Goal: Information Seeking & Learning: Learn about a topic

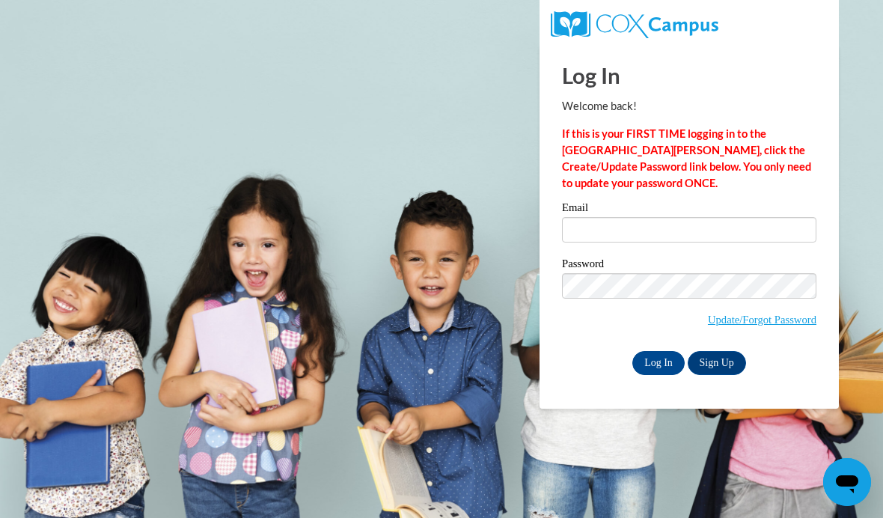
click at [651, 354] on input "Log In" at bounding box center [658, 363] width 52 height 24
click at [658, 369] on input "Log In" at bounding box center [658, 363] width 52 height 24
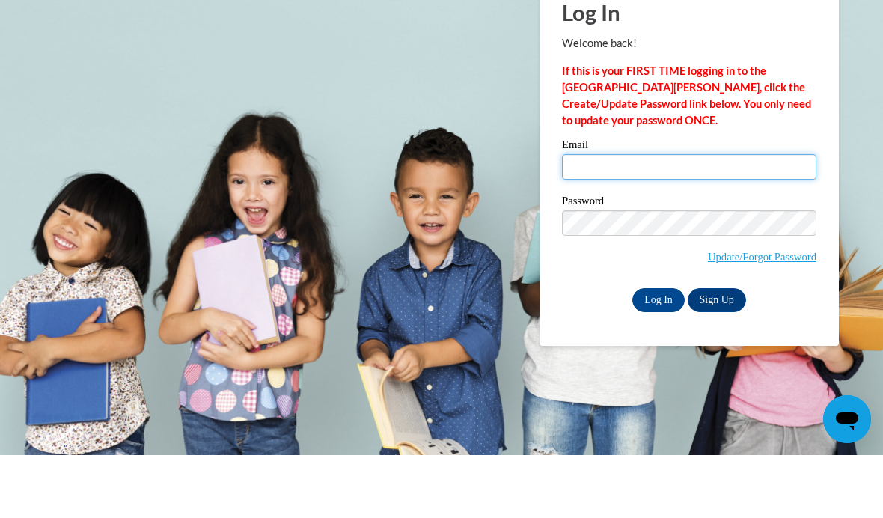
type input "asialex@langston.edu"
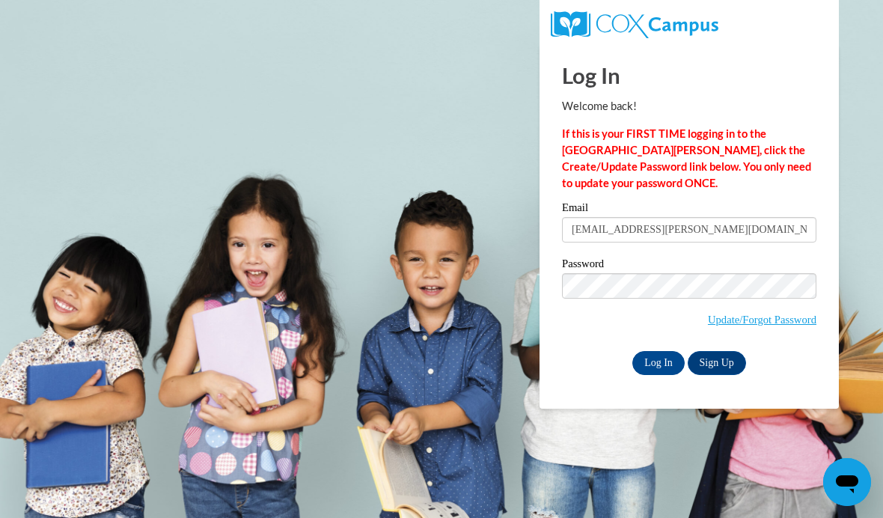
click at [657, 372] on input "Log In" at bounding box center [658, 363] width 52 height 24
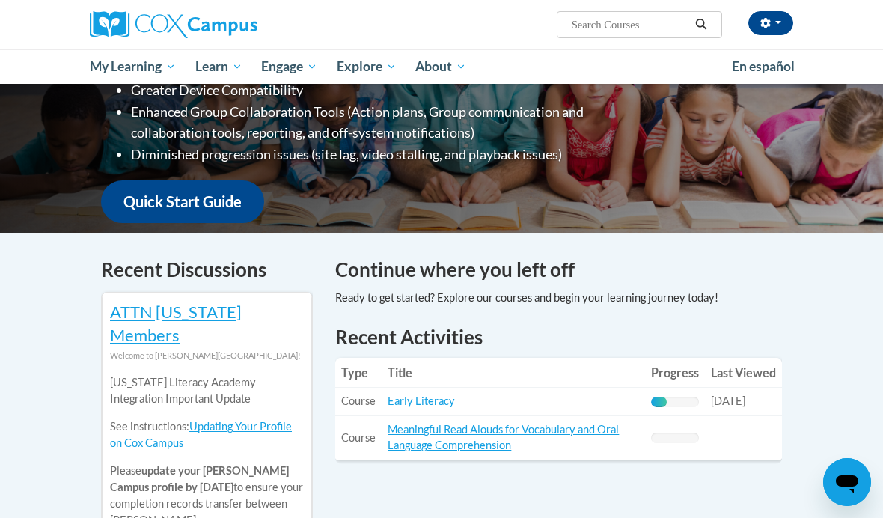
scroll to position [331, 0]
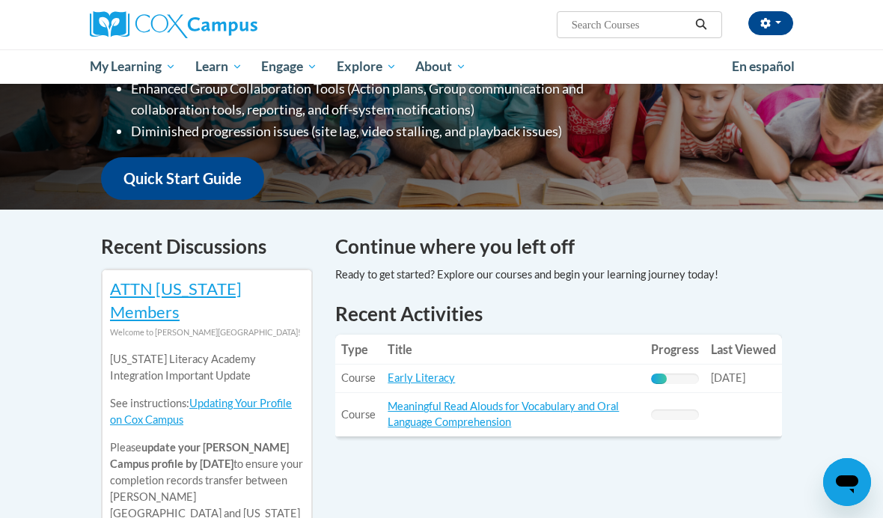
click at [451, 371] on link "Early Literacy" at bounding box center [420, 377] width 67 height 13
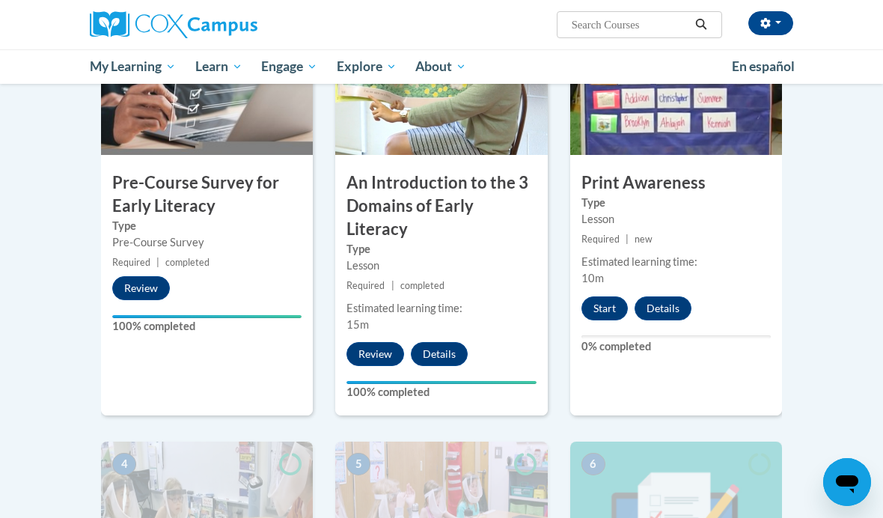
scroll to position [384, 0]
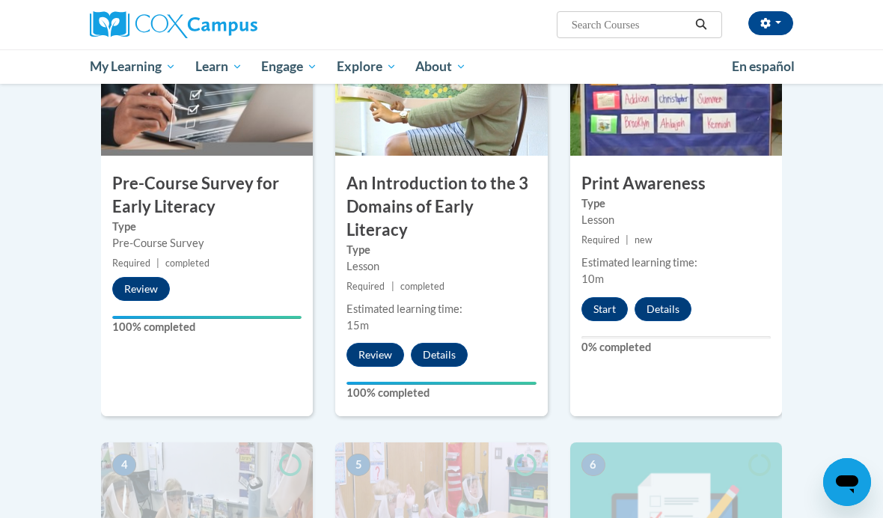
click at [603, 310] on button "Start" at bounding box center [604, 309] width 46 height 24
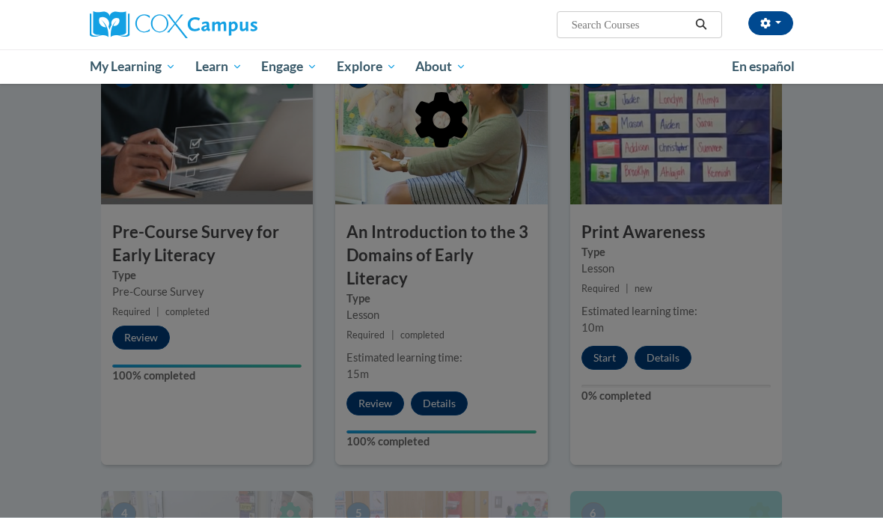
scroll to position [330, 0]
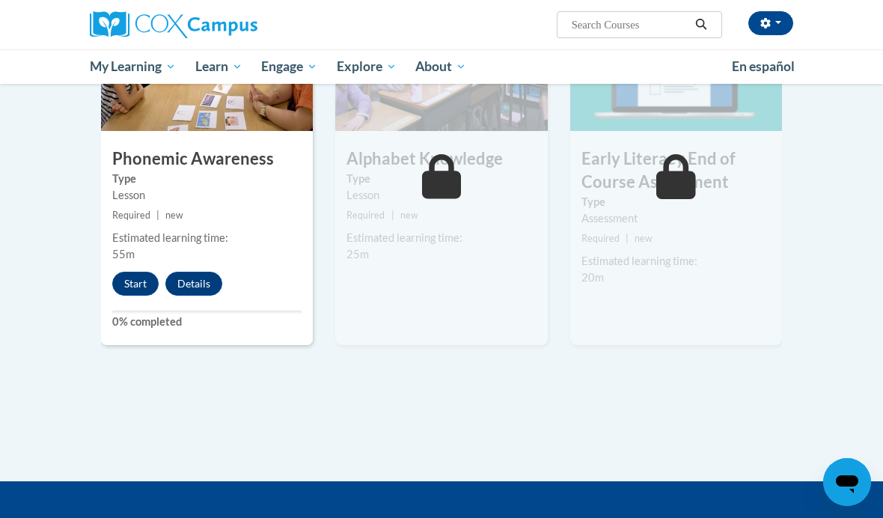
scroll to position [844, 0]
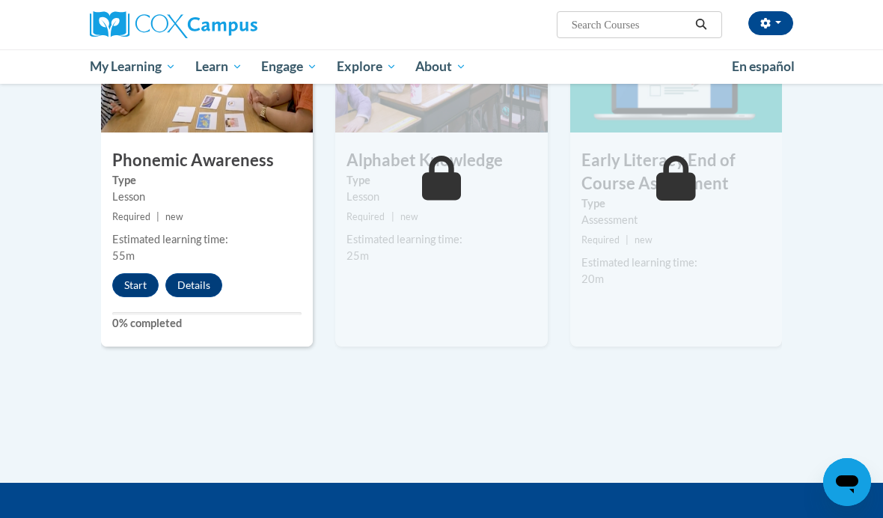
click at [135, 273] on button "Start" at bounding box center [135, 285] width 46 height 24
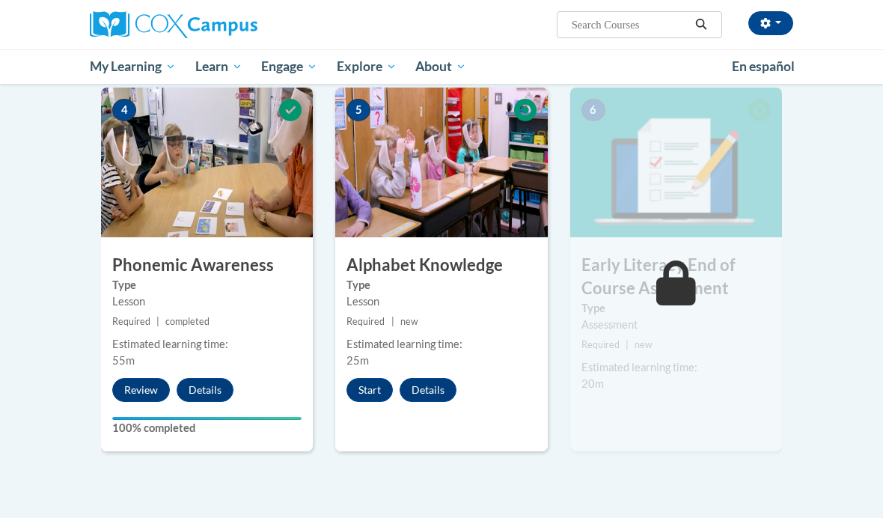
scroll to position [748, 0]
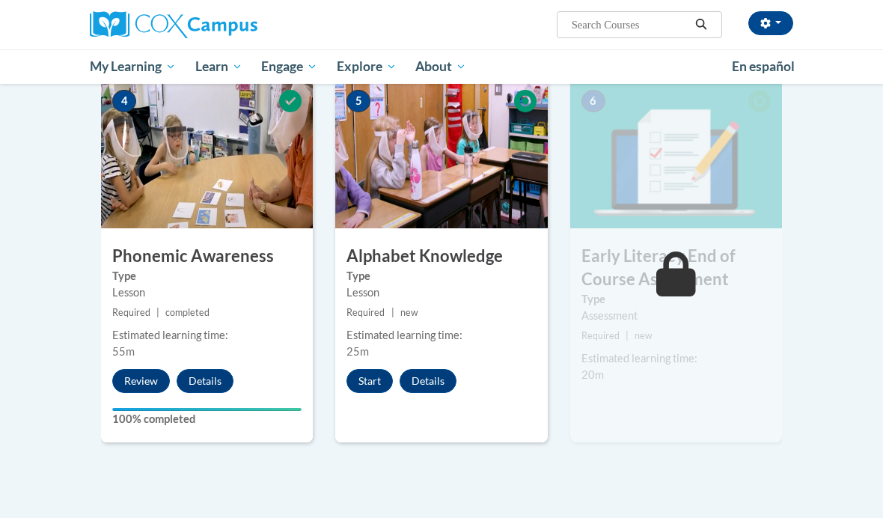
click at [495, 245] on h3 "Alphabet Knowledge" at bounding box center [441, 256] width 212 height 23
click at [368, 369] on button "Start" at bounding box center [369, 381] width 46 height 24
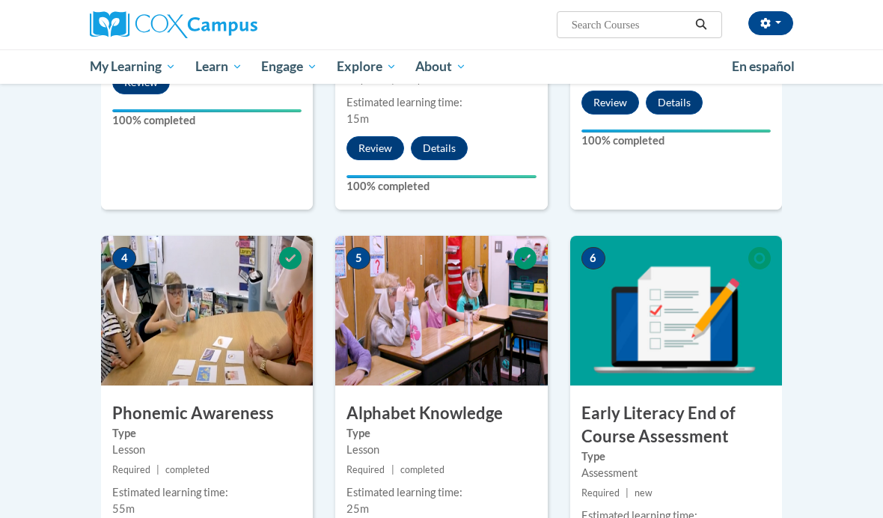
scroll to position [664, 0]
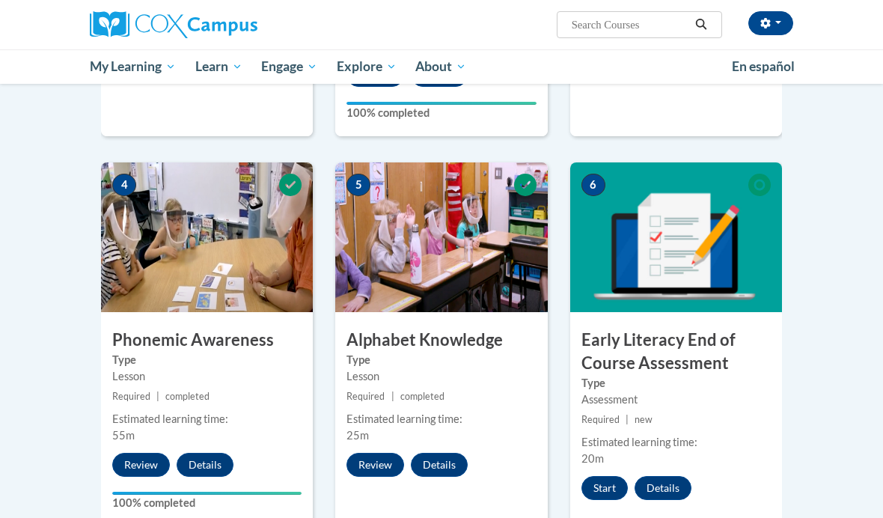
click at [605, 476] on button "Start" at bounding box center [604, 488] width 46 height 24
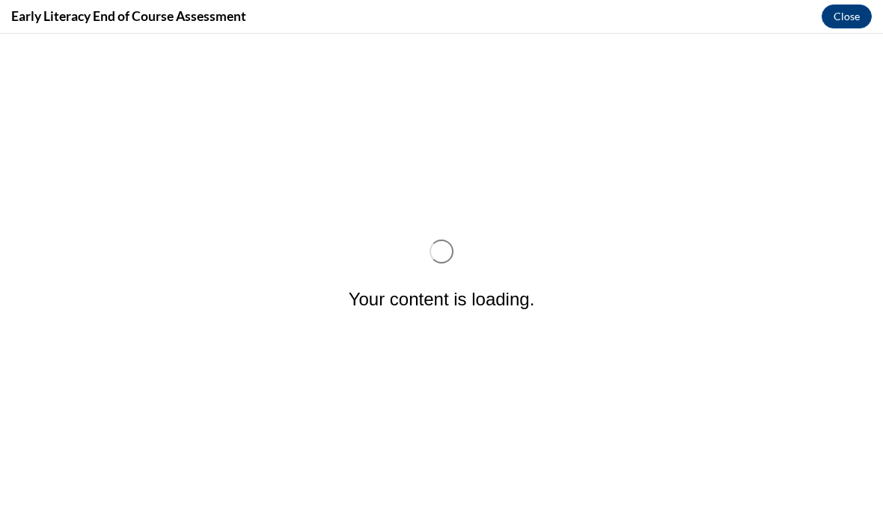
scroll to position [0, 0]
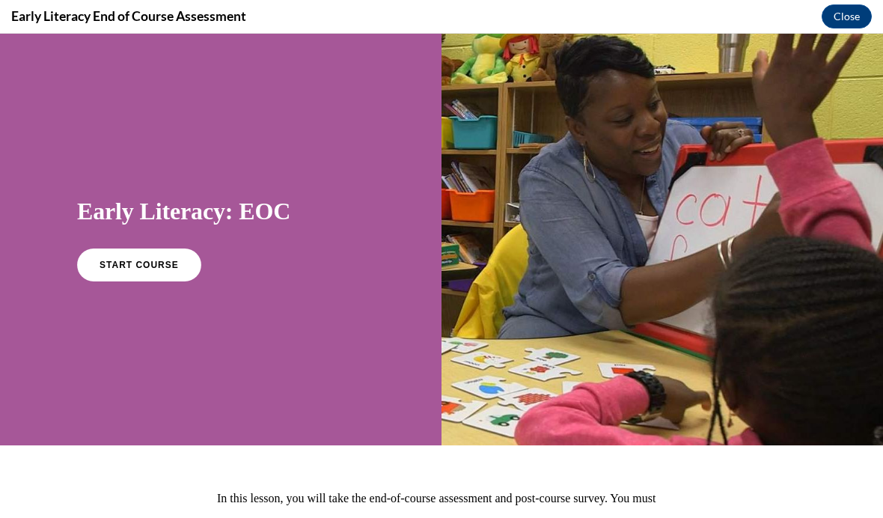
click at [160, 269] on span "START COURSE" at bounding box center [138, 265] width 79 height 10
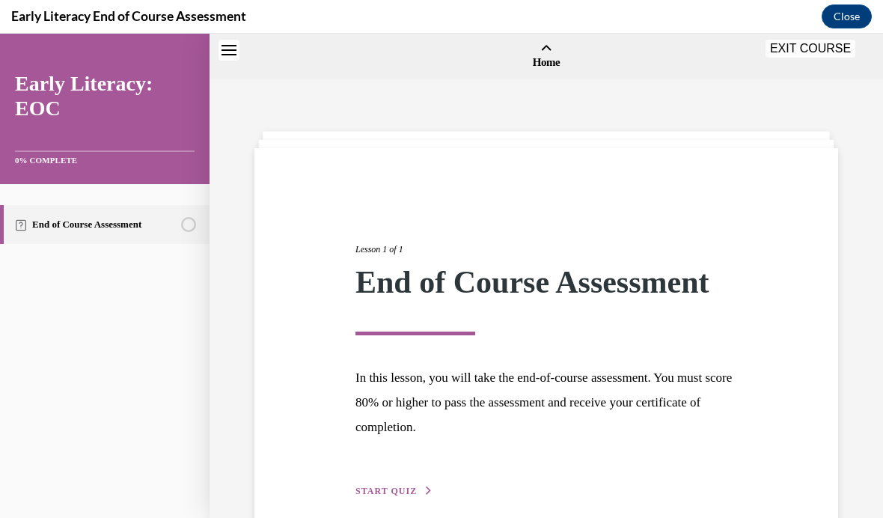
scroll to position [46, 0]
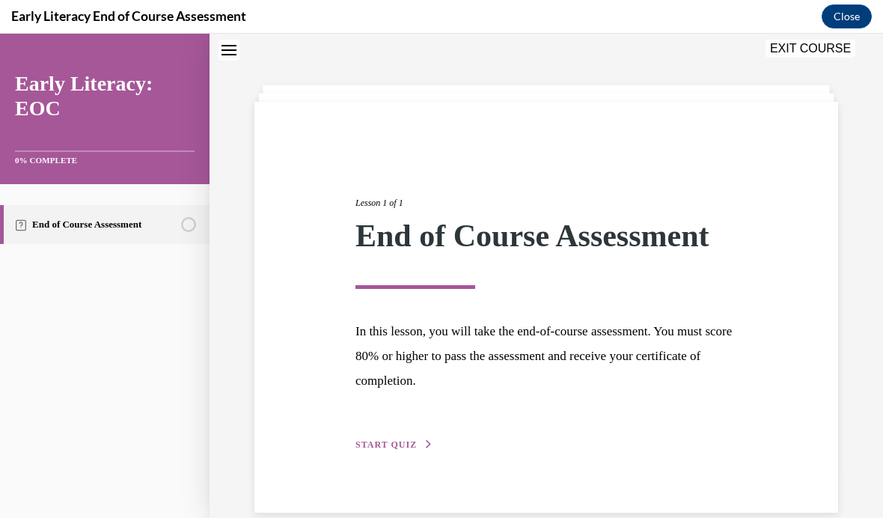
click at [411, 449] on span "START QUIZ" at bounding box center [385, 444] width 61 height 10
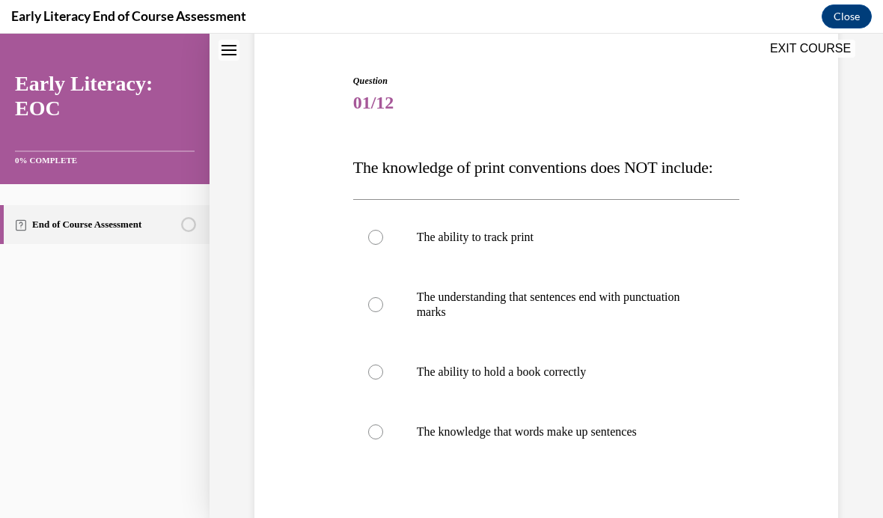
scroll to position [110, 0]
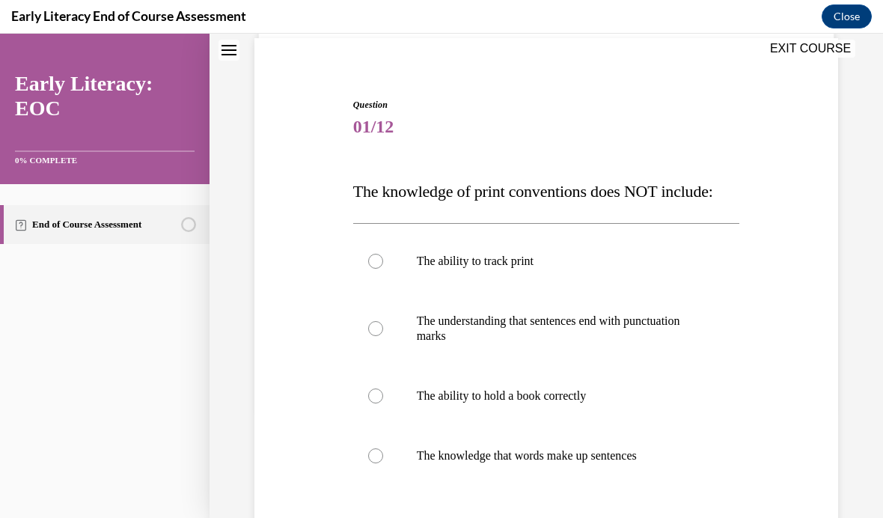
click at [709, 395] on div at bounding box center [546, 396] width 387 height 60
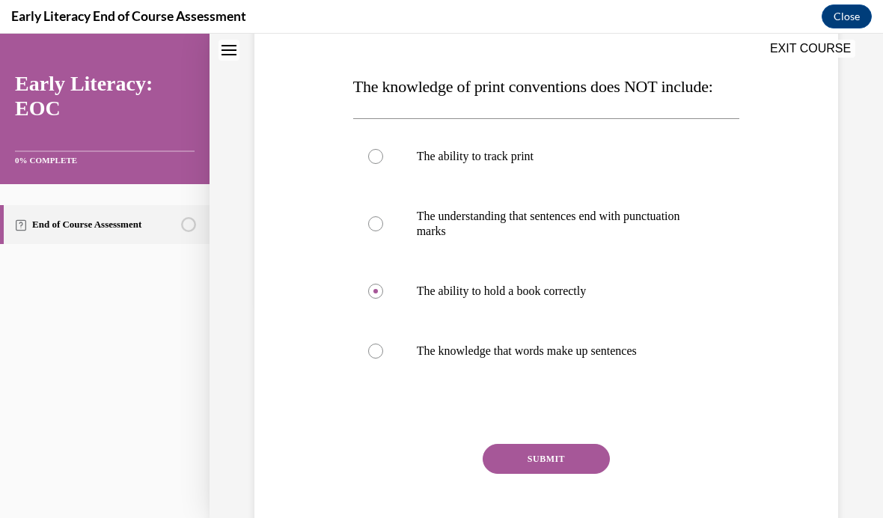
scroll to position [214, 0]
click at [586, 453] on button "SUBMIT" at bounding box center [545, 459] width 127 height 30
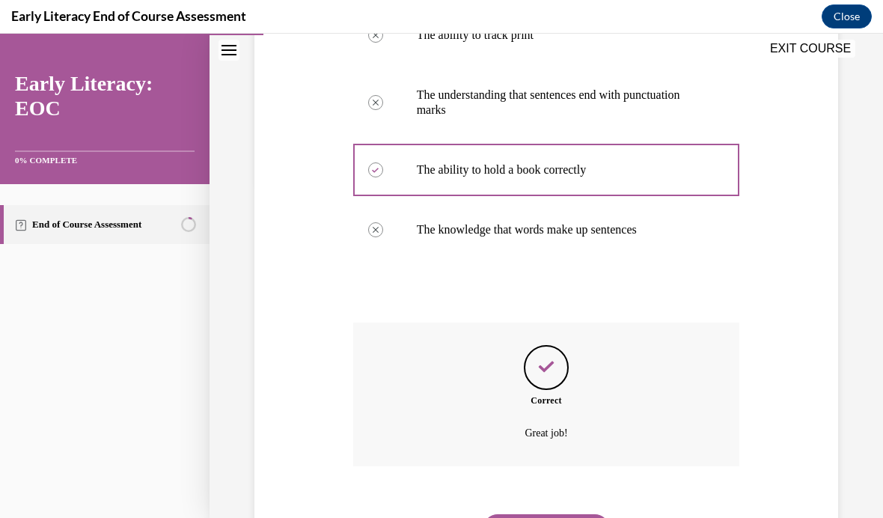
scroll to position [334, 0]
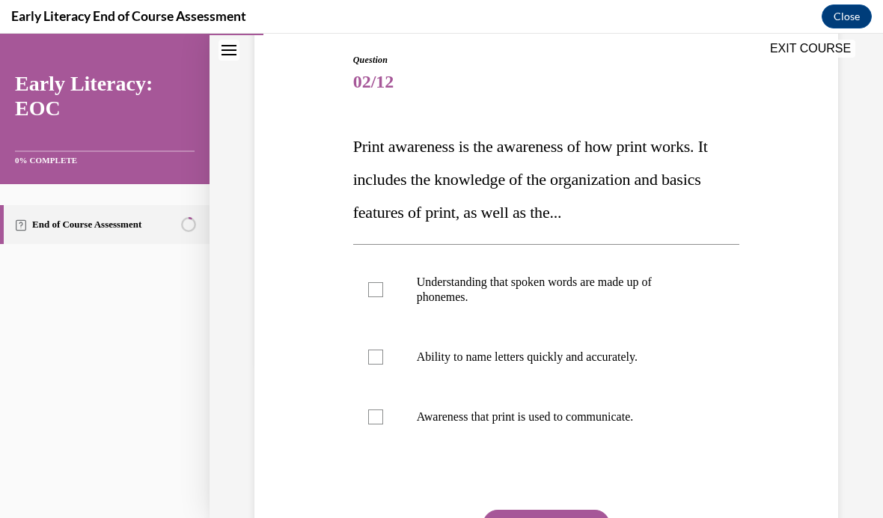
scroll to position [155, 0]
click at [654, 426] on div at bounding box center [546, 417] width 387 height 60
click at [587, 517] on button "SUBMIT" at bounding box center [545, 524] width 127 height 30
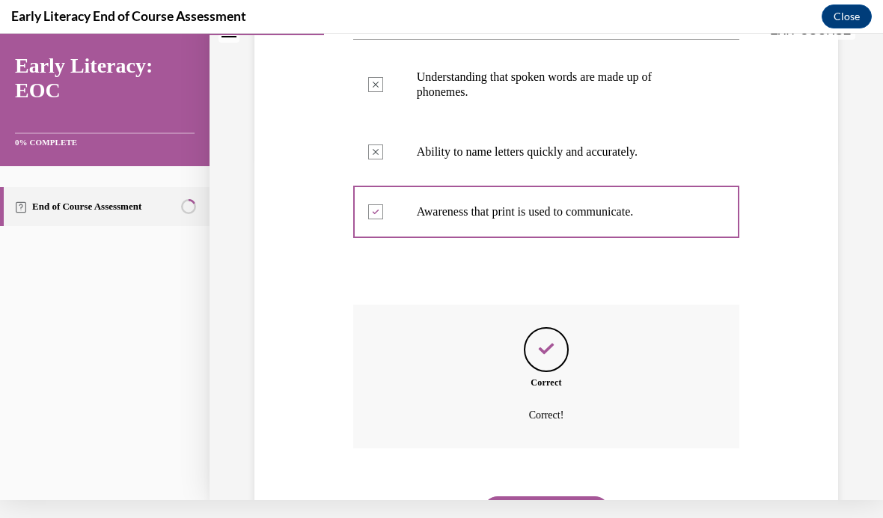
scroll to position [340, 0]
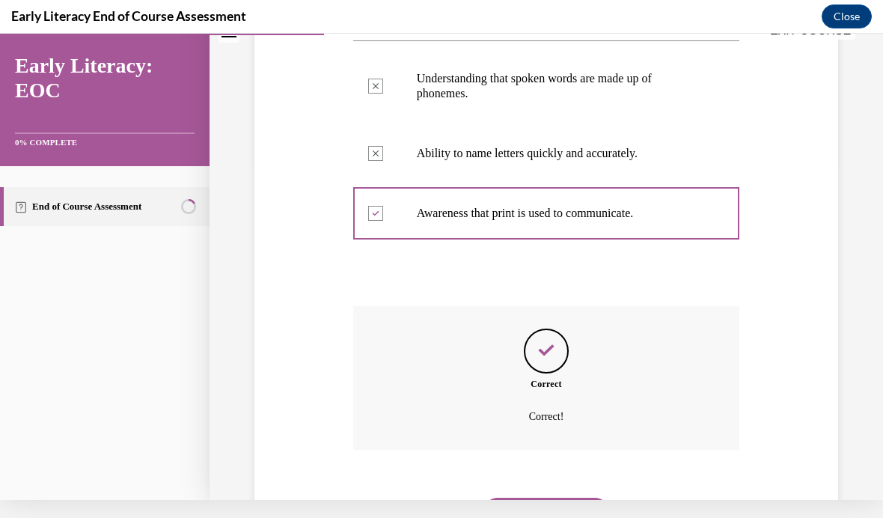
click at [598, 497] on button "NEXT" at bounding box center [545, 512] width 127 height 30
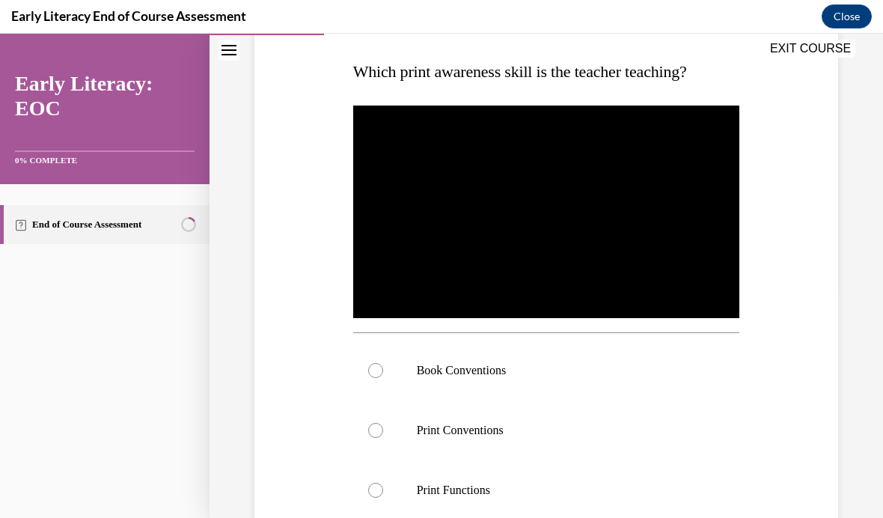
scroll to position [230, 0]
click at [624, 383] on div at bounding box center [546, 370] width 387 height 60
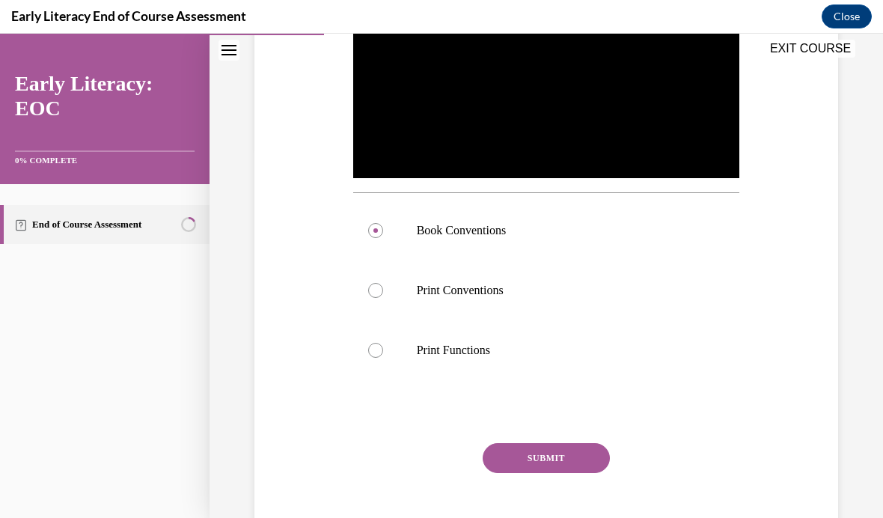
scroll to position [368, 0]
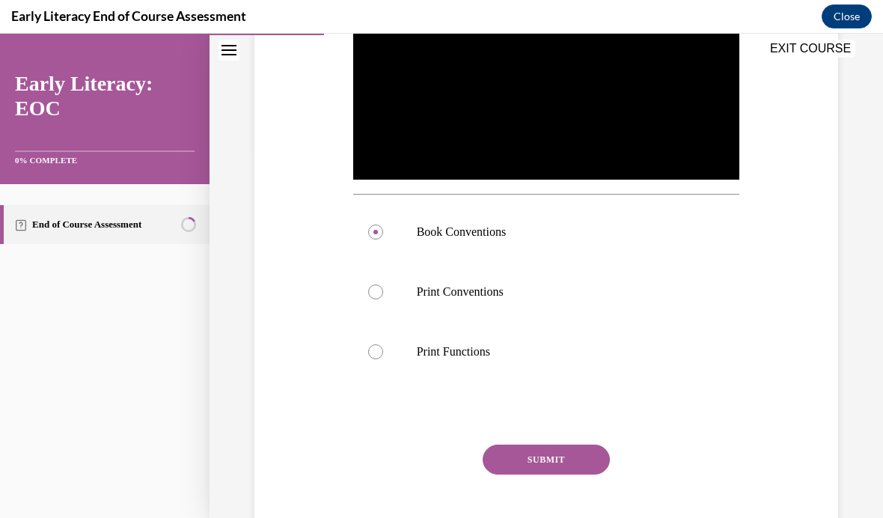
click at [565, 450] on button "SUBMIT" at bounding box center [545, 459] width 127 height 30
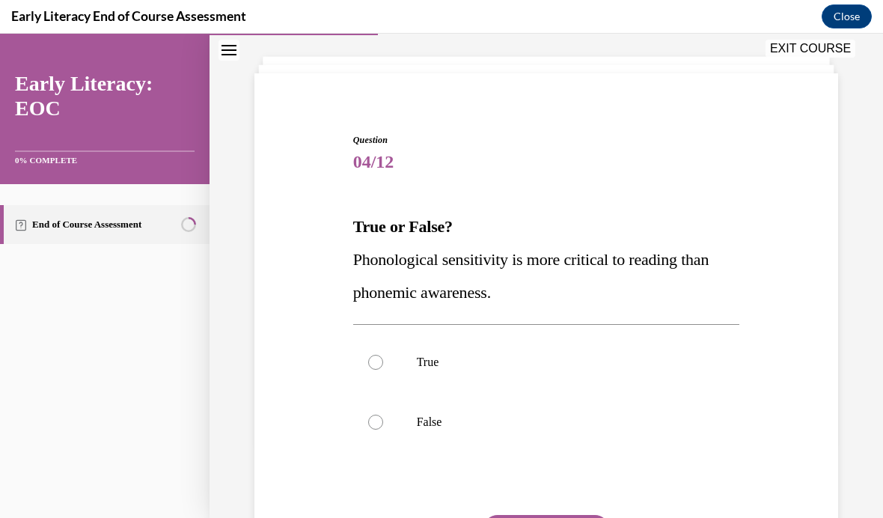
scroll to position [74, 0]
click at [672, 414] on div at bounding box center [546, 423] width 387 height 60
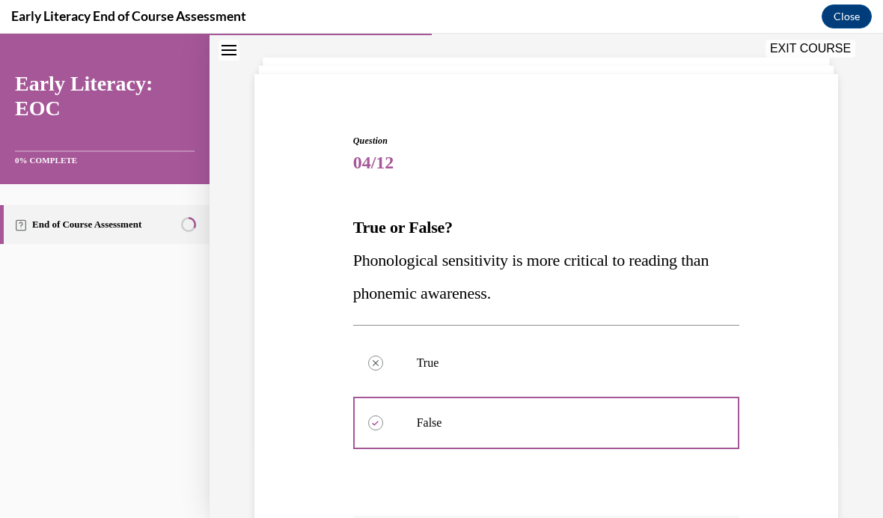
scroll to position [18, 0]
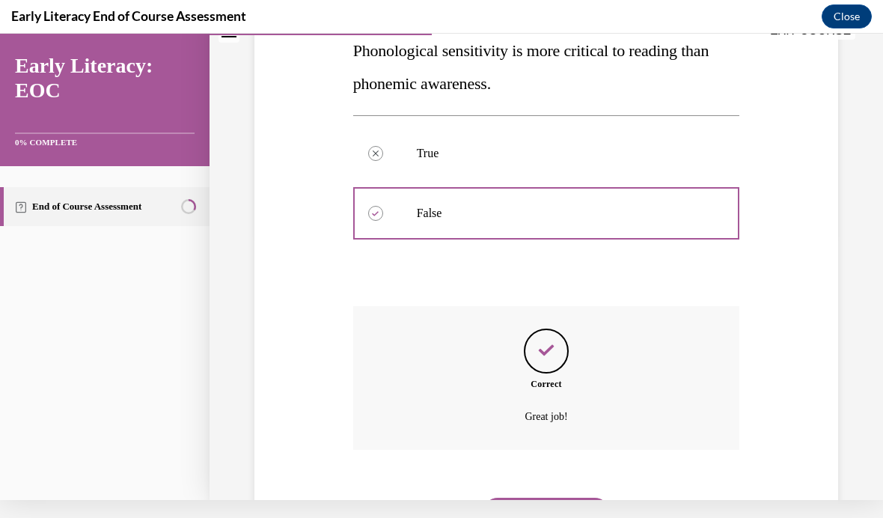
click at [592, 497] on button "NEXT" at bounding box center [545, 512] width 127 height 30
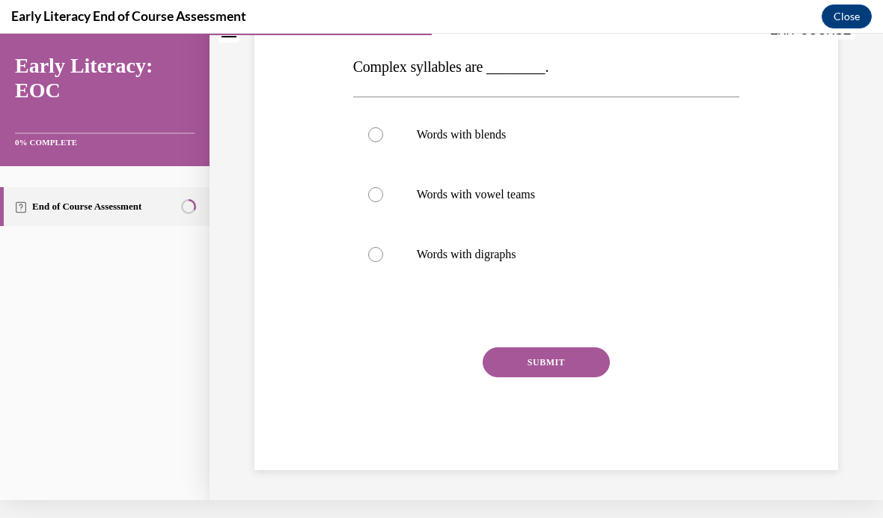
scroll to position [136, 0]
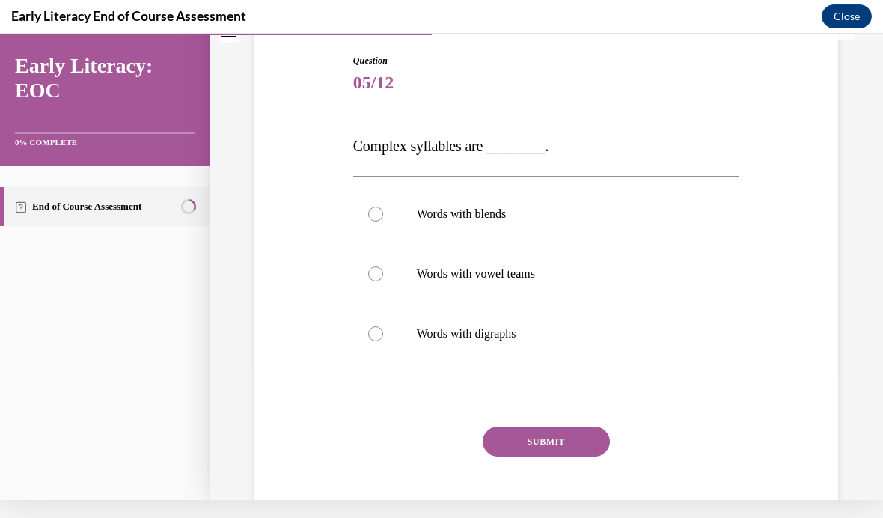
click at [430, 324] on div at bounding box center [546, 334] width 387 height 60
click at [539, 436] on button "SUBMIT" at bounding box center [545, 441] width 127 height 30
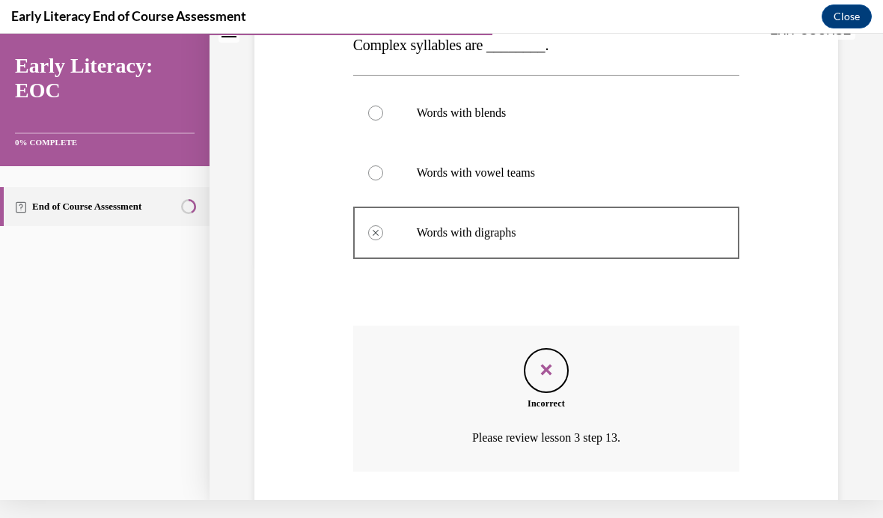
scroll to position [260, 0]
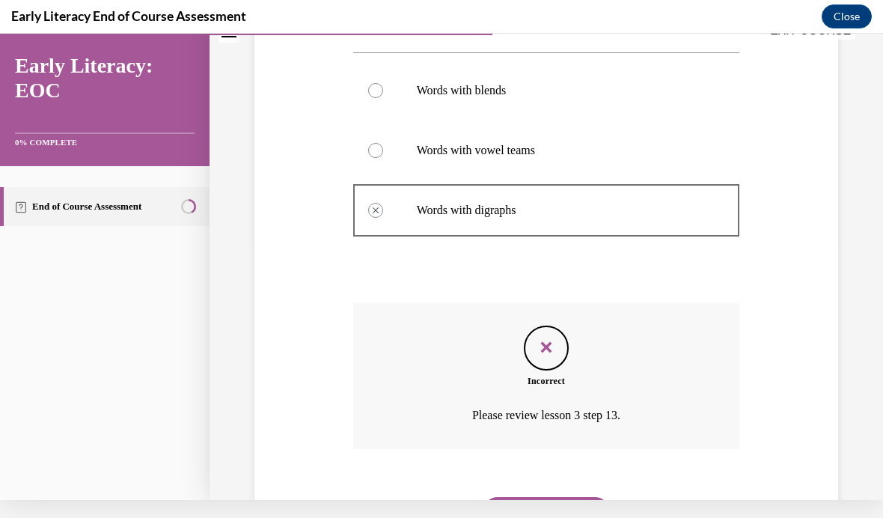
click at [577, 497] on button "NEXT" at bounding box center [545, 512] width 127 height 30
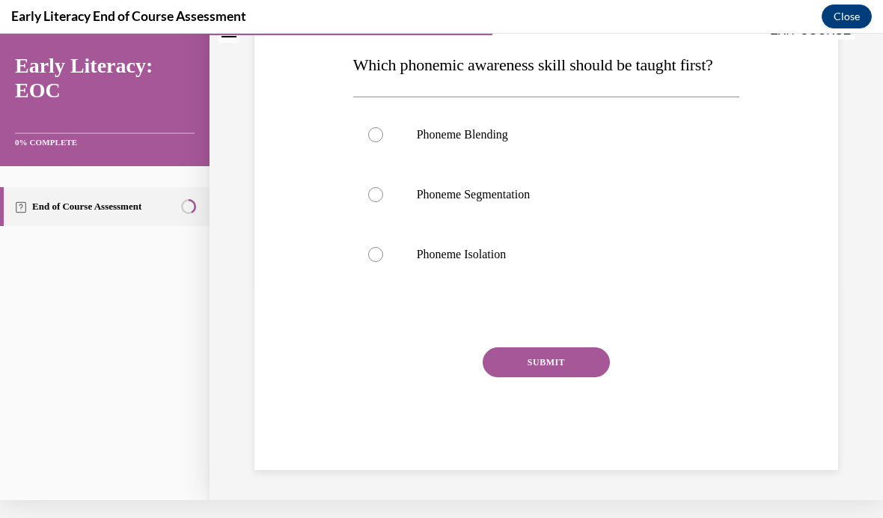
scroll to position [139, 0]
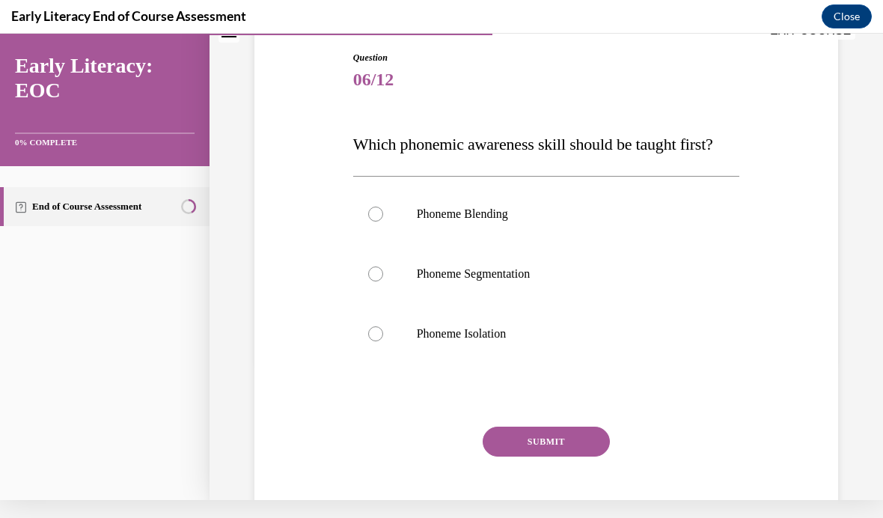
click at [681, 276] on p "Phoneme Segmentation" at bounding box center [560, 273] width 286 height 15
click at [628, 335] on p "Phoneme Isolation" at bounding box center [560, 333] width 286 height 15
click at [581, 444] on button "SUBMIT" at bounding box center [545, 441] width 127 height 30
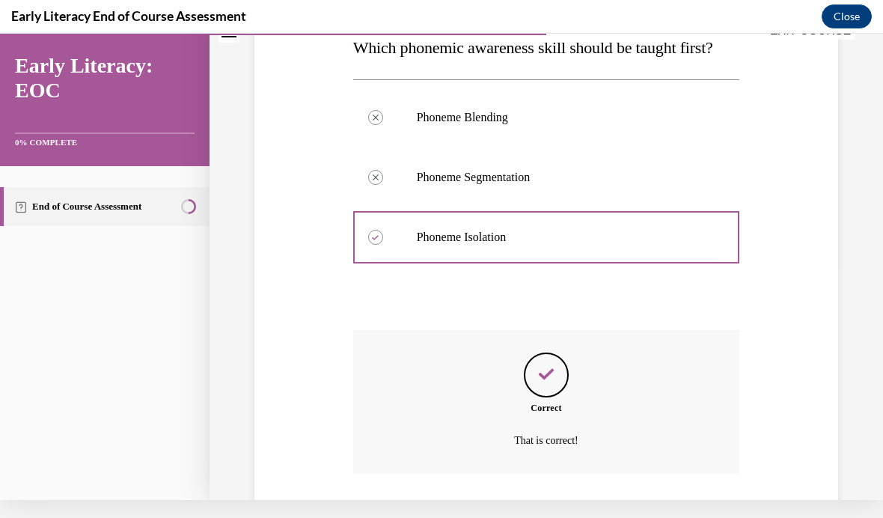
scroll to position [260, 0]
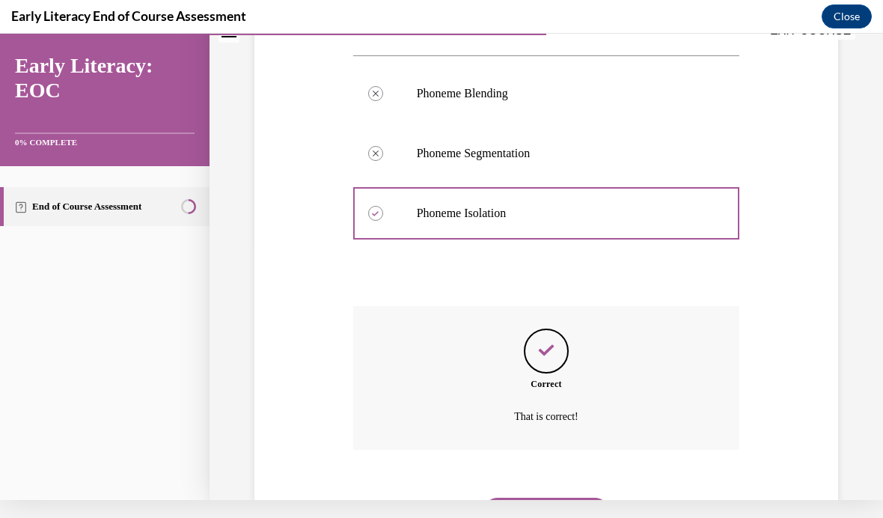
click at [580, 497] on button "NEXT" at bounding box center [545, 512] width 127 height 30
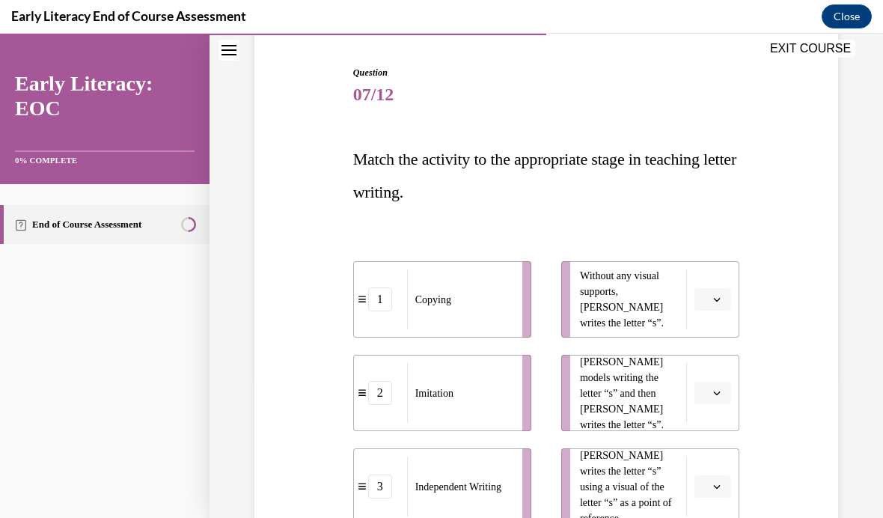
scroll to position [152, 0]
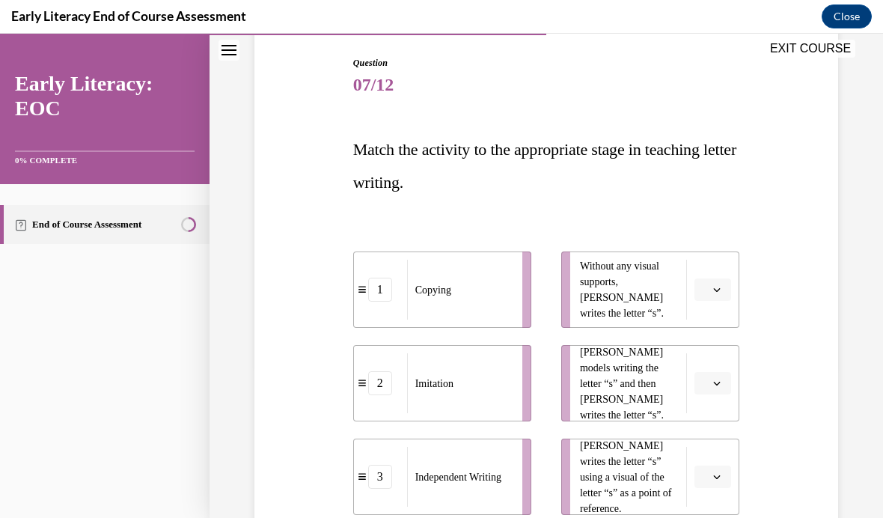
click at [474, 396] on div "Imitation" at bounding box center [459, 383] width 105 height 60
click at [723, 393] on button "button" at bounding box center [712, 383] width 37 height 22
click at [705, 477] on span "2" at bounding box center [706, 476] width 5 height 12
click at [712, 289] on span "button" at bounding box center [716, 289] width 10 height 10
click at [703, 408] on div "3" at bounding box center [710, 413] width 37 height 30
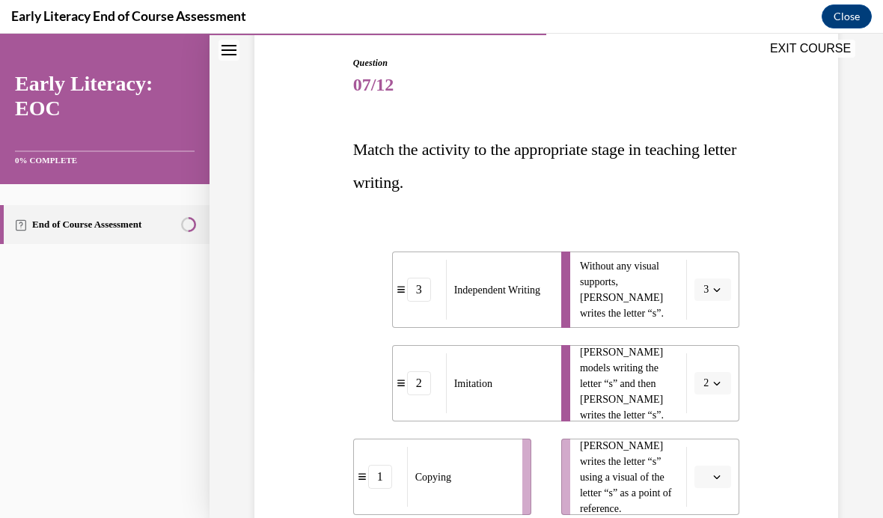
click at [712, 473] on span "button" at bounding box center [716, 476] width 10 height 10
click at [714, 376] on div "1" at bounding box center [710, 384] width 37 height 30
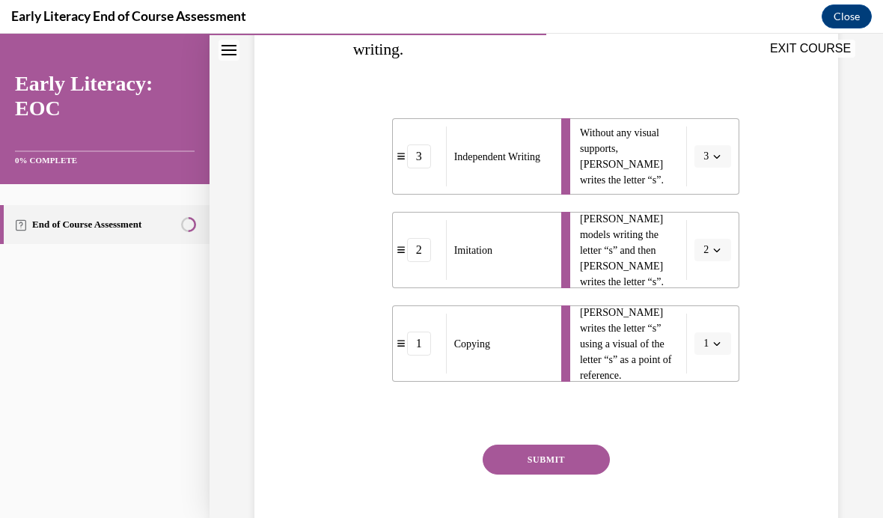
click at [579, 458] on button "SUBMIT" at bounding box center [545, 459] width 127 height 30
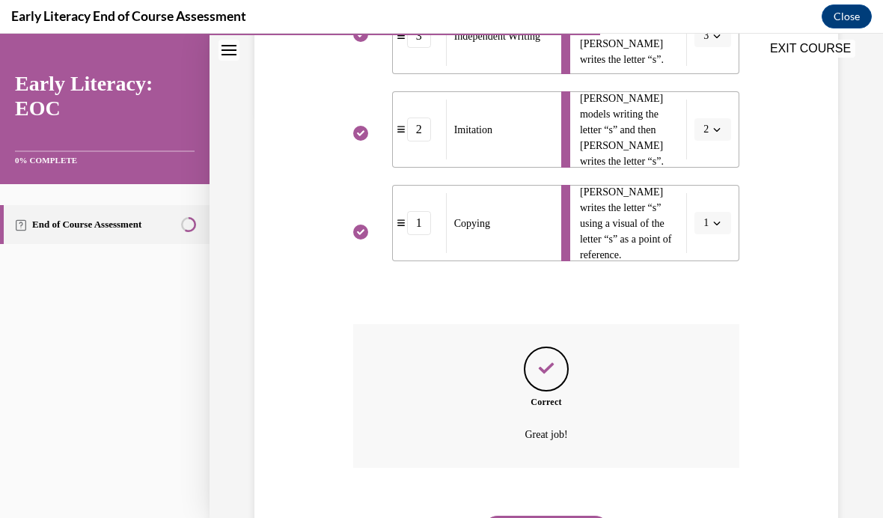
scroll to position [405, 0]
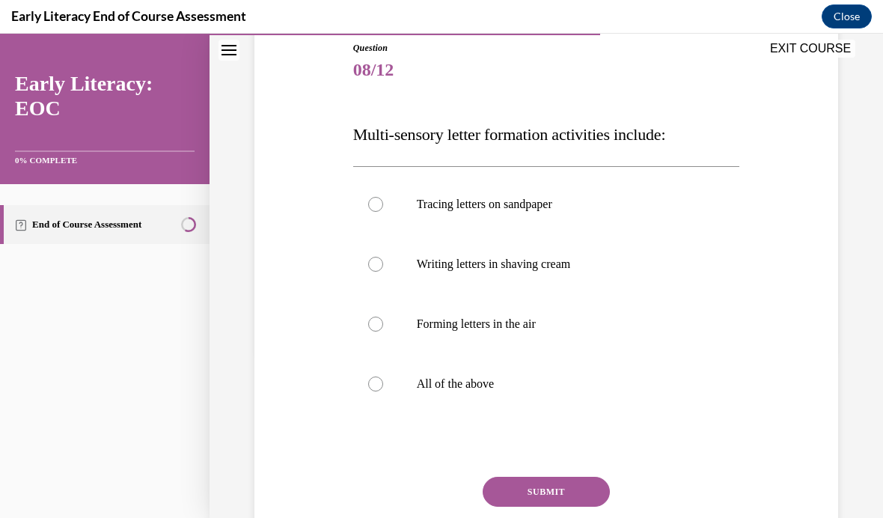
click at [476, 391] on div at bounding box center [546, 384] width 387 height 60
click at [583, 482] on button "SUBMIT" at bounding box center [545, 491] width 127 height 30
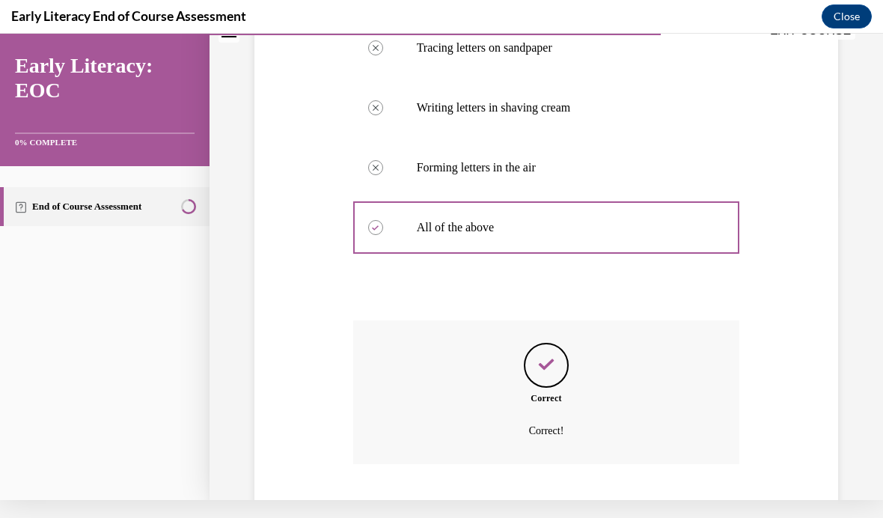
scroll to position [319, 0]
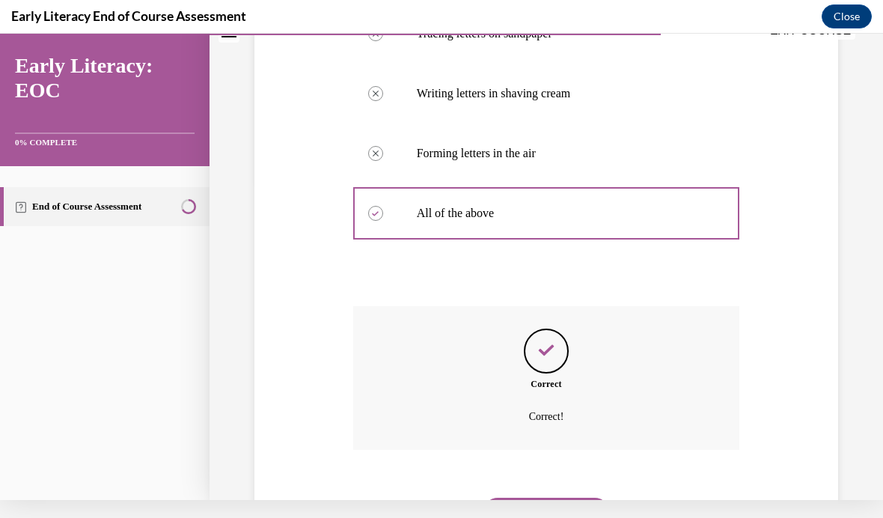
click at [602, 497] on button "NEXT" at bounding box center [545, 512] width 127 height 30
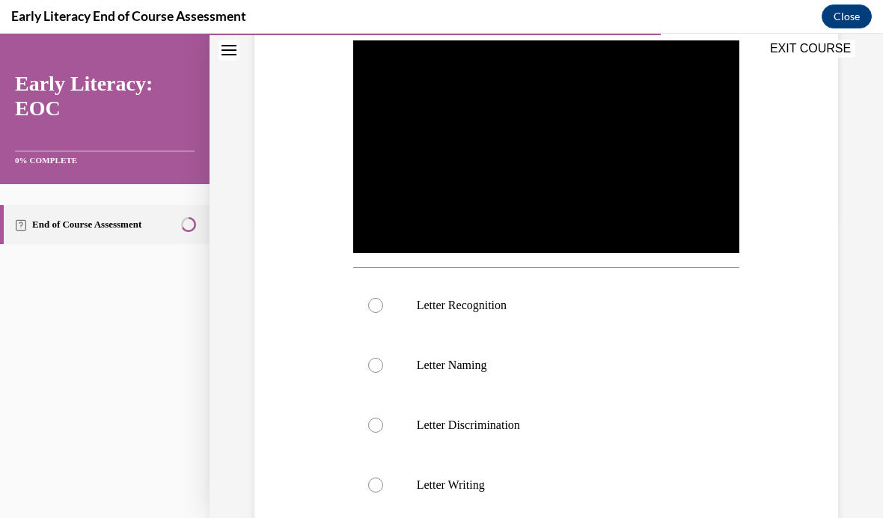
scroll to position [295, 0]
click at [677, 294] on div at bounding box center [546, 305] width 387 height 60
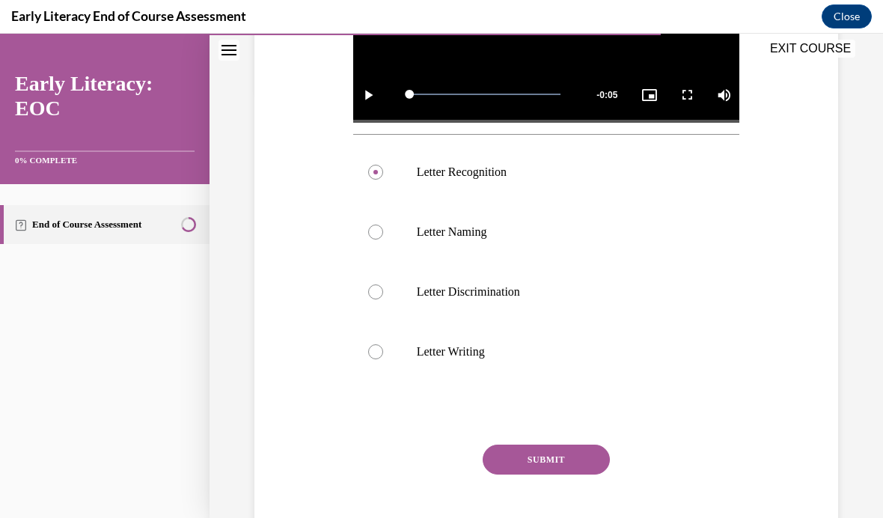
click at [583, 452] on button "SUBMIT" at bounding box center [545, 459] width 127 height 30
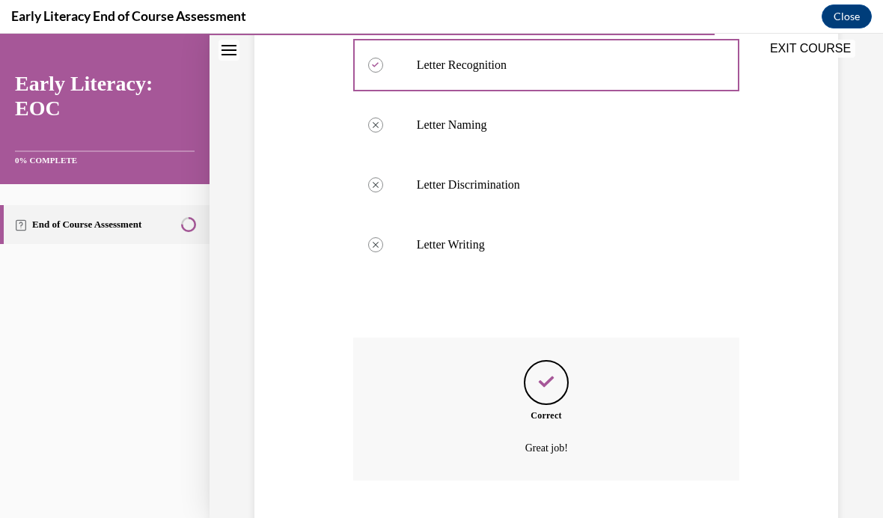
scroll to position [548, 0]
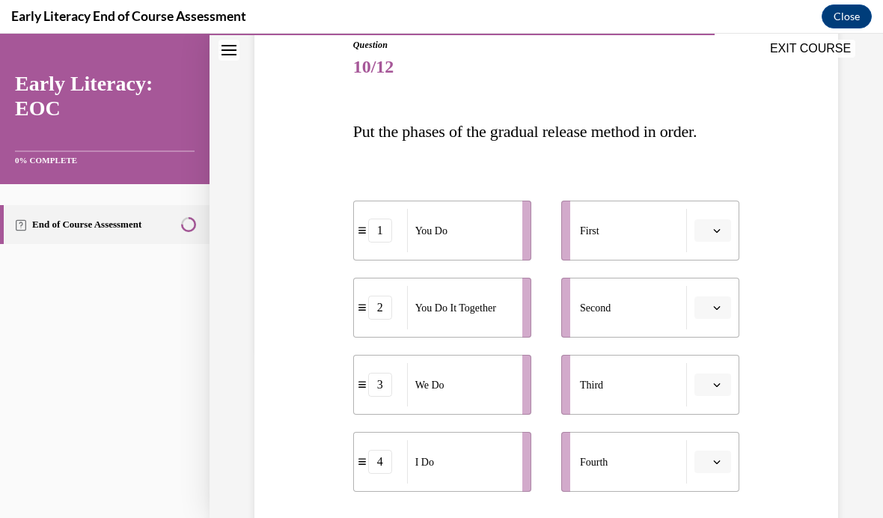
scroll to position [170, 0]
click at [455, 455] on div "I Do" at bounding box center [459, 461] width 105 height 43
click at [714, 229] on icon "button" at bounding box center [716, 230] width 7 height 7
click at [706, 384] on span "4" at bounding box center [706, 384] width 5 height 12
click at [708, 297] on button "button" at bounding box center [712, 307] width 37 height 22
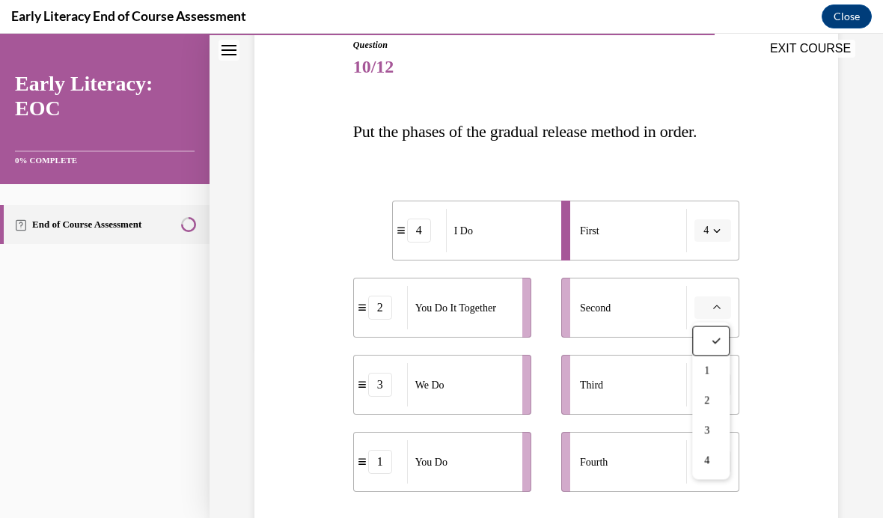
click at [708, 426] on span "3" at bounding box center [706, 431] width 5 height 12
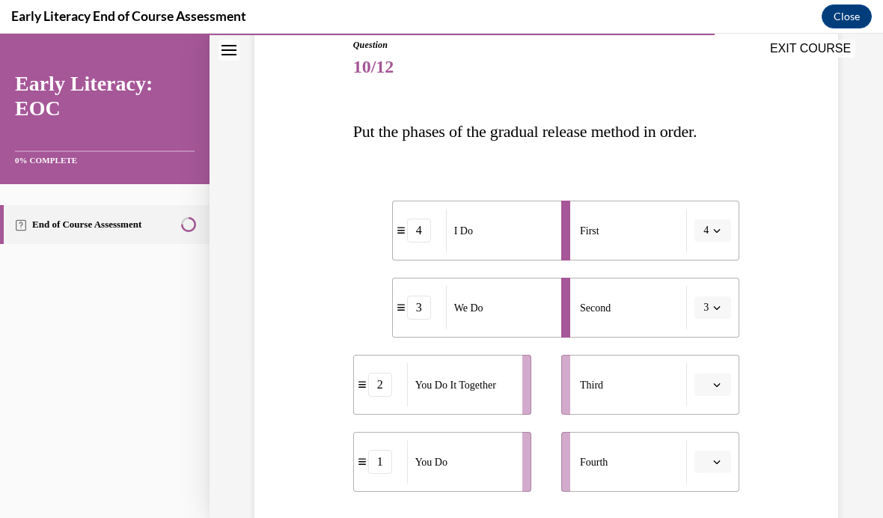
click at [717, 375] on button "button" at bounding box center [712, 384] width 37 height 22
click at [713, 467] on div "2" at bounding box center [710, 478] width 37 height 30
click at [719, 459] on icon "button" at bounding box center [716, 461] width 7 height 7
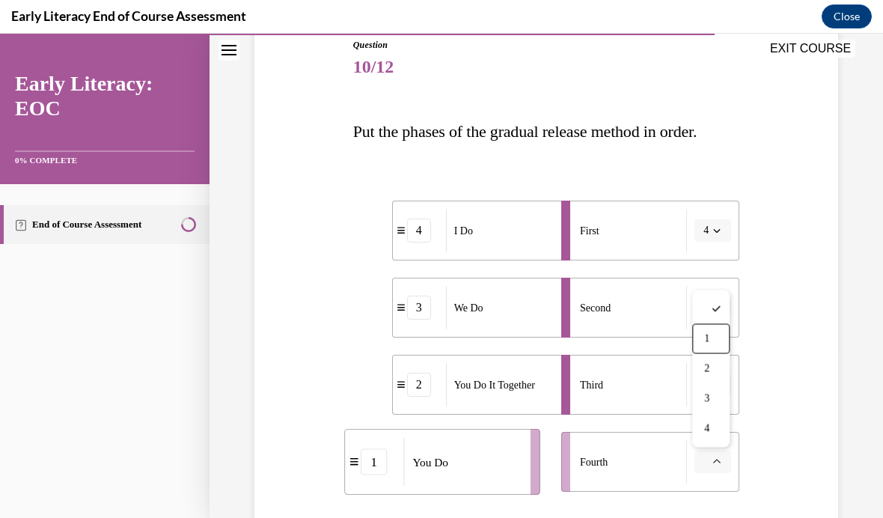
click at [708, 331] on div "1" at bounding box center [710, 339] width 37 height 30
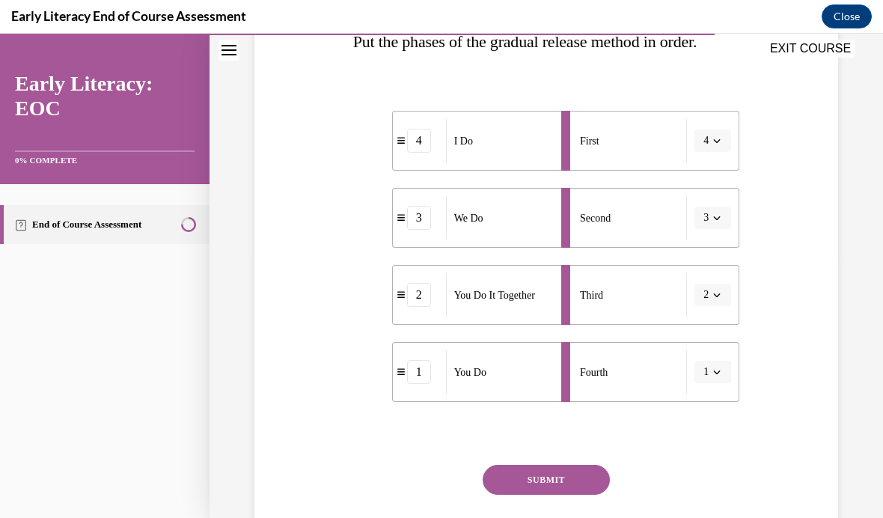
click at [562, 481] on button "SUBMIT" at bounding box center [545, 479] width 127 height 30
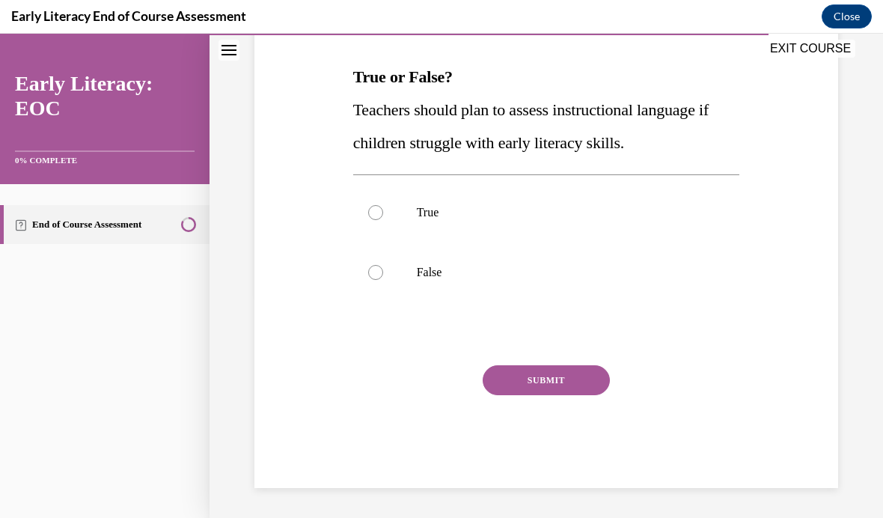
scroll to position [145, 0]
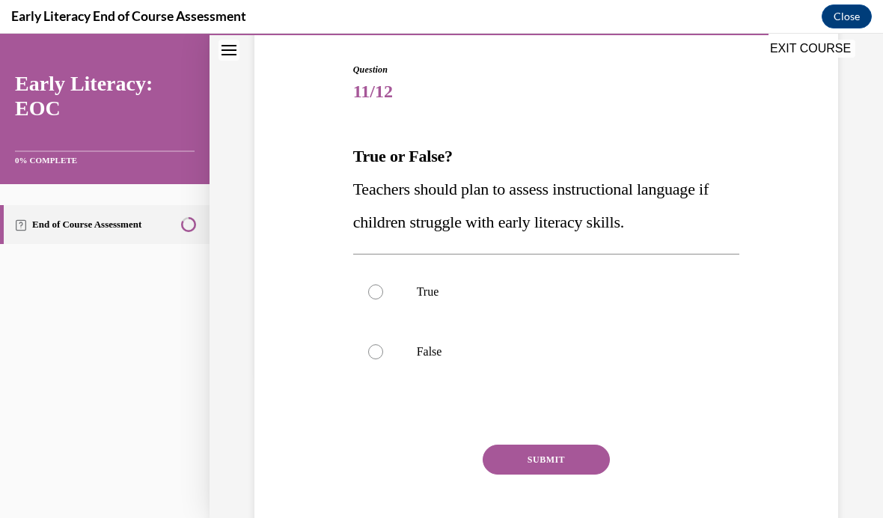
click at [385, 289] on div at bounding box center [546, 292] width 387 height 60
click at [557, 438] on div "Question 11/12 True or False? Teachers should plan to assess instructional lang…" at bounding box center [546, 315] width 387 height 504
click at [515, 459] on button "SUBMIT" at bounding box center [545, 459] width 127 height 30
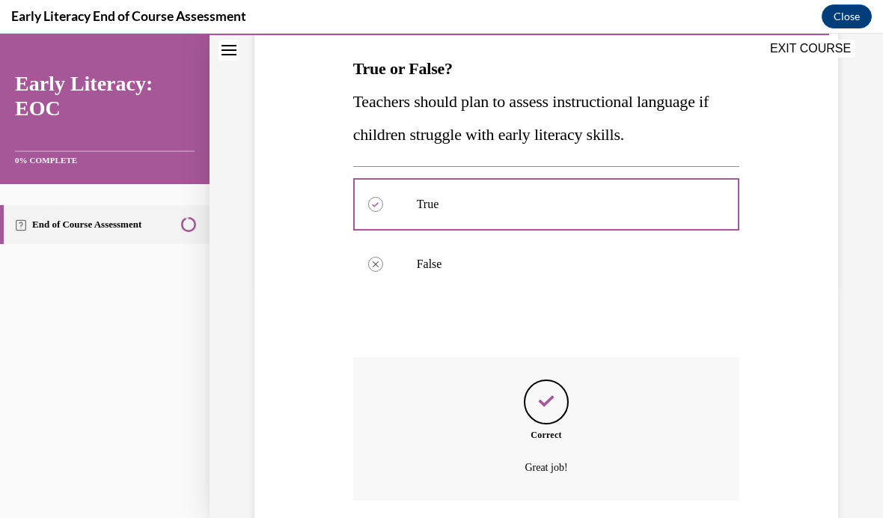
scroll to position [266, 0]
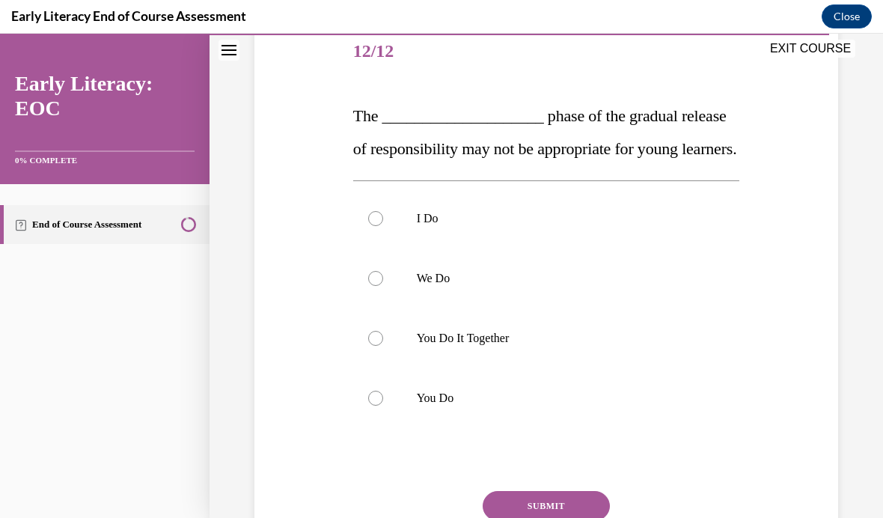
scroll to position [185, 0]
click at [672, 423] on div at bounding box center [546, 398] width 387 height 60
click at [677, 368] on div at bounding box center [546, 338] width 387 height 60
click at [584, 517] on button "SUBMIT" at bounding box center [545, 506] width 127 height 30
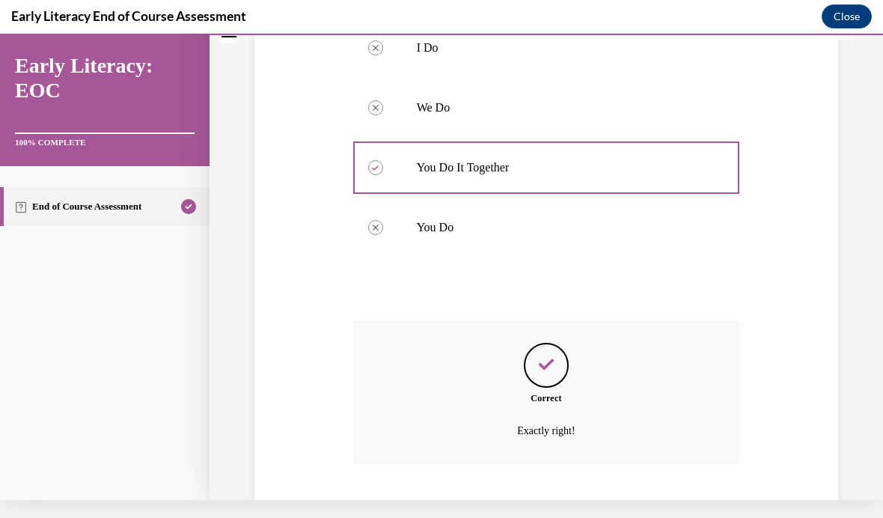
scroll to position [385, 0]
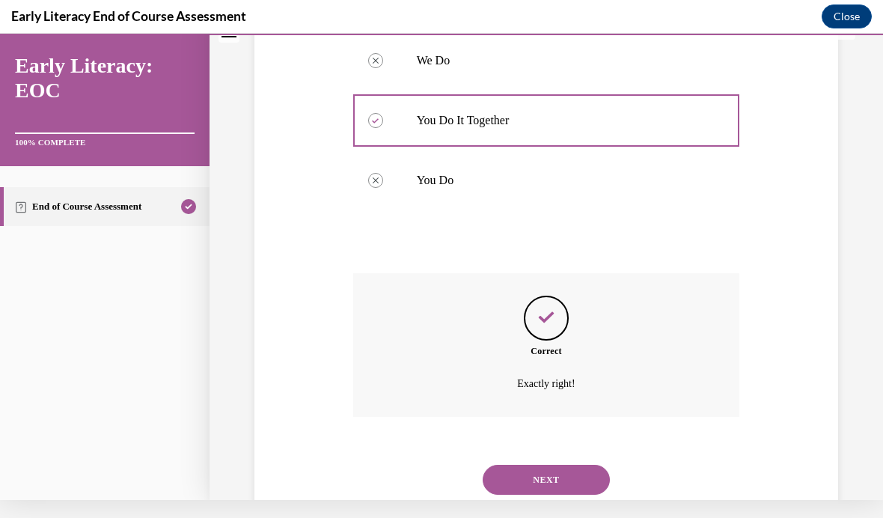
click at [574, 489] on button "NEXT" at bounding box center [545, 479] width 127 height 30
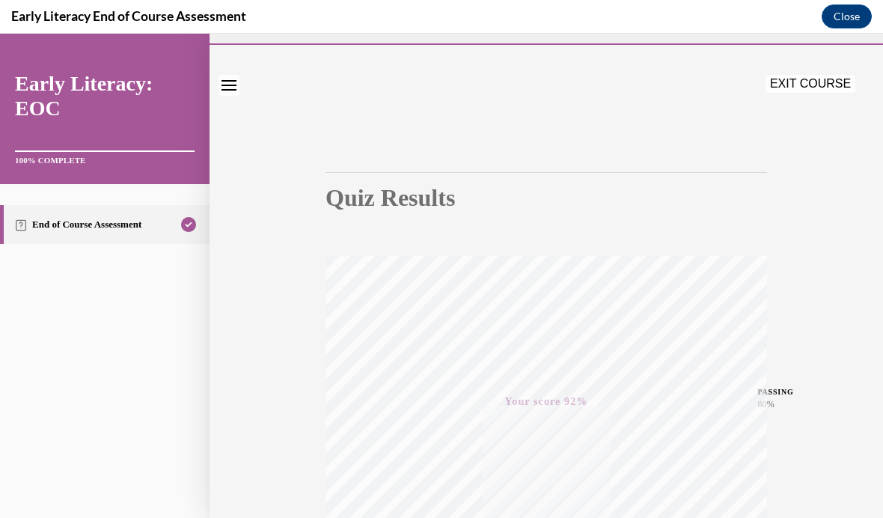
scroll to position [10, 0]
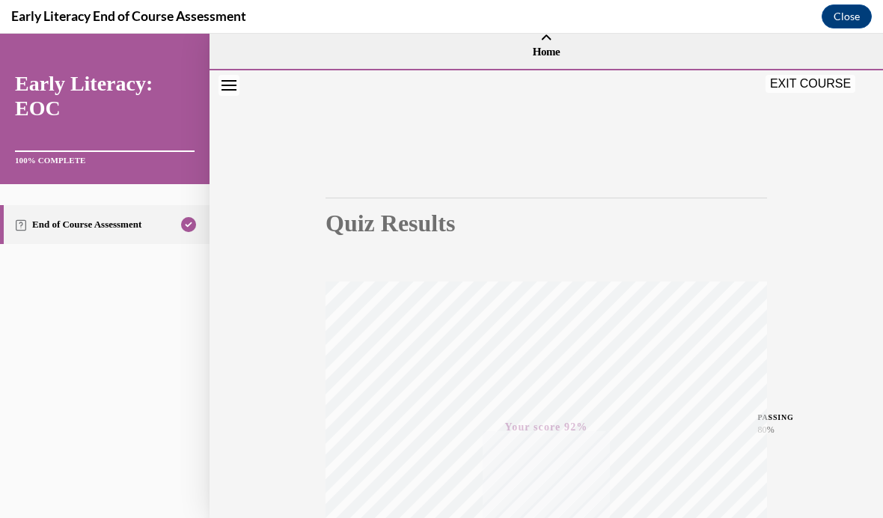
click at [785, 78] on button "EXIT COURSE" at bounding box center [810, 84] width 90 height 18
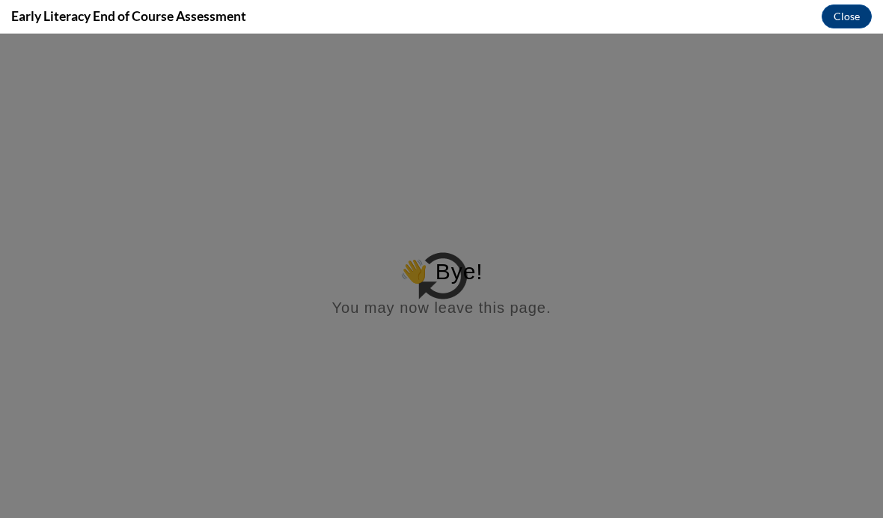
scroll to position [0, 0]
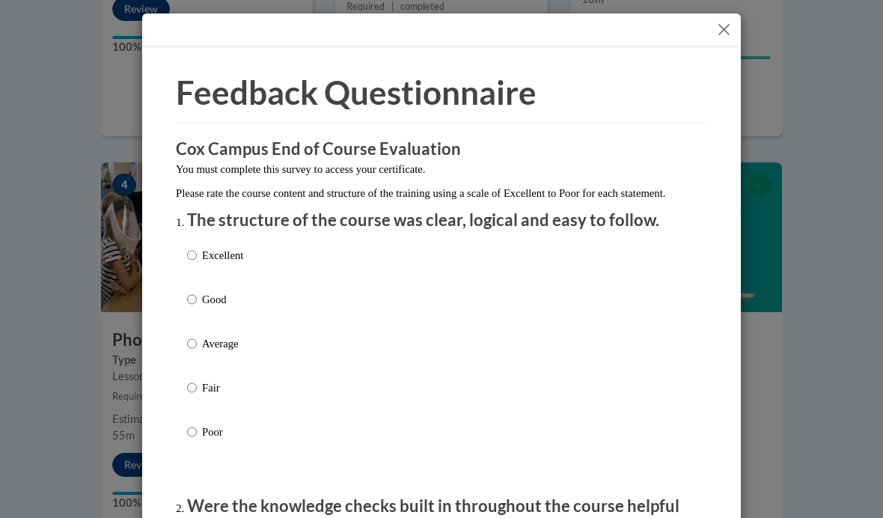
click at [216, 349] on p "Average" at bounding box center [222, 343] width 41 height 16
click at [197, 349] on input "Average" at bounding box center [192, 343] width 10 height 16
radio input "true"
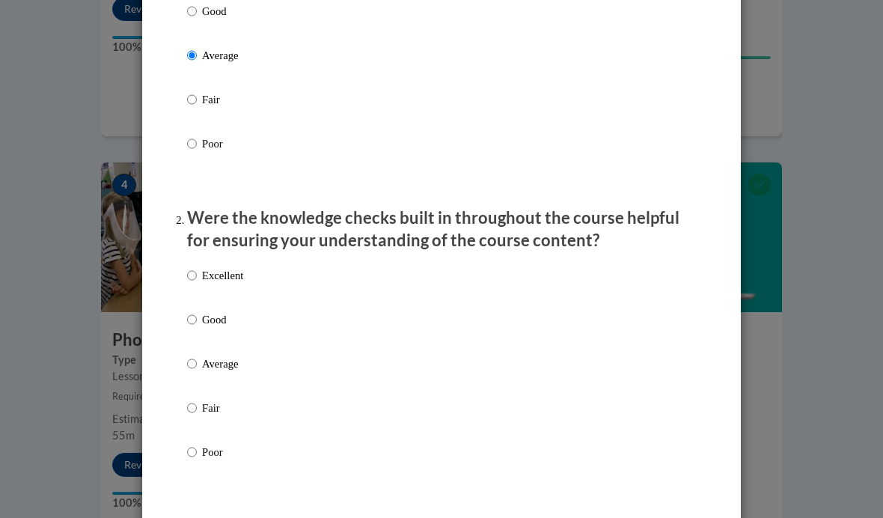
click at [261, 367] on div "Excellent Good Average Fair Poor" at bounding box center [441, 382] width 509 height 244
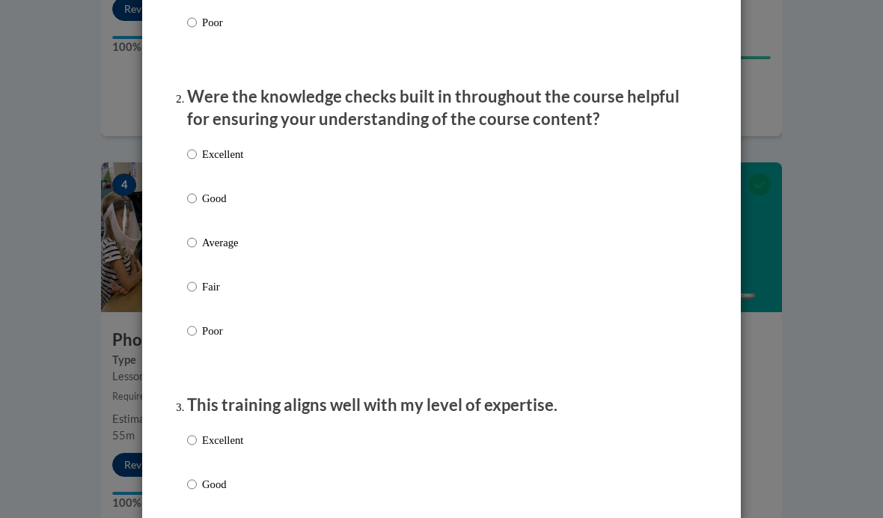
scroll to position [417, 0]
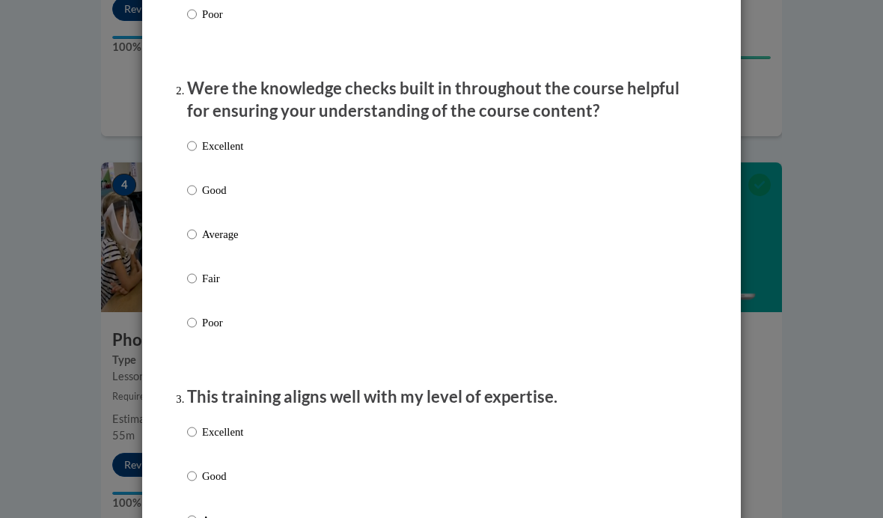
click at [229, 215] on label "Good" at bounding box center [215, 202] width 56 height 40
click at [197, 198] on input "Good" at bounding box center [192, 190] width 10 height 16
radio input "true"
click at [224, 238] on p "Average" at bounding box center [222, 234] width 41 height 16
click at [197, 238] on input "Average" at bounding box center [192, 234] width 10 height 16
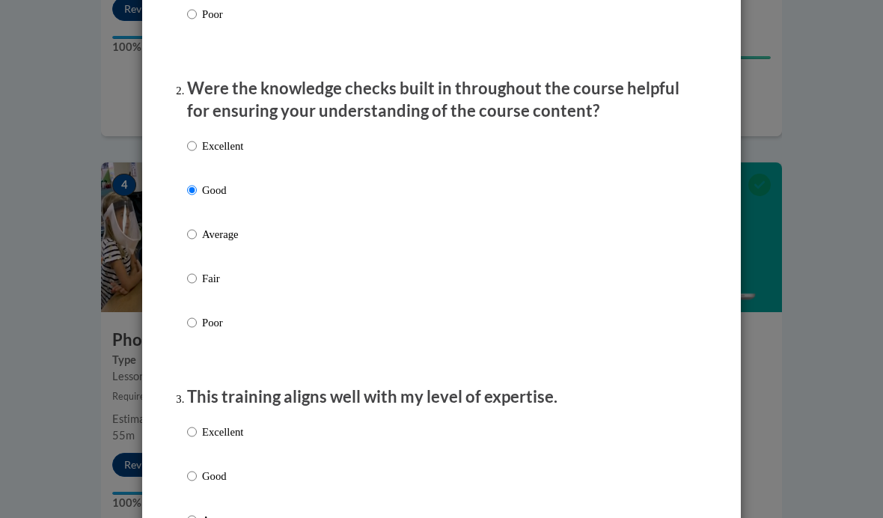
radio input "true"
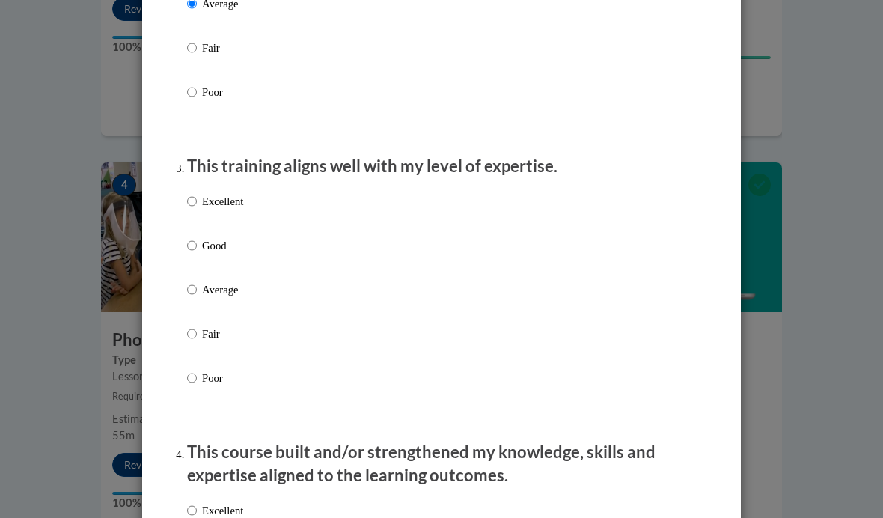
scroll to position [648, 0]
click at [200, 271] on label "Good" at bounding box center [215, 256] width 56 height 40
click at [197, 253] on input "Good" at bounding box center [192, 244] width 10 height 16
radio input "true"
click at [198, 280] on label "Average" at bounding box center [215, 300] width 56 height 40
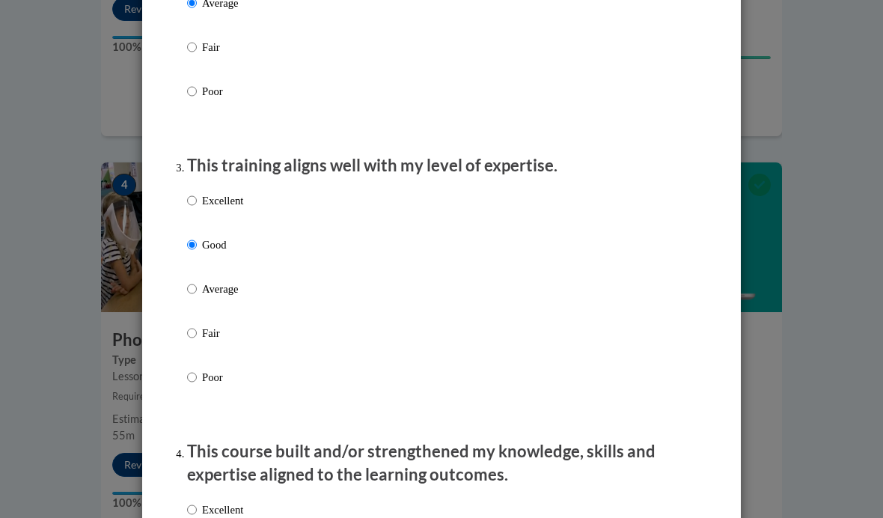
click at [197, 280] on input "Average" at bounding box center [192, 288] width 10 height 16
radio input "true"
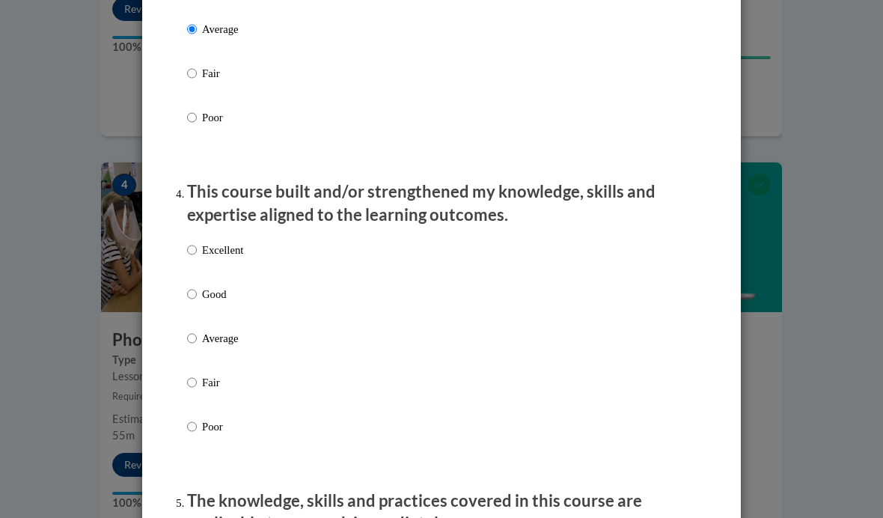
click at [193, 330] on input "Average" at bounding box center [192, 338] width 10 height 16
radio input "true"
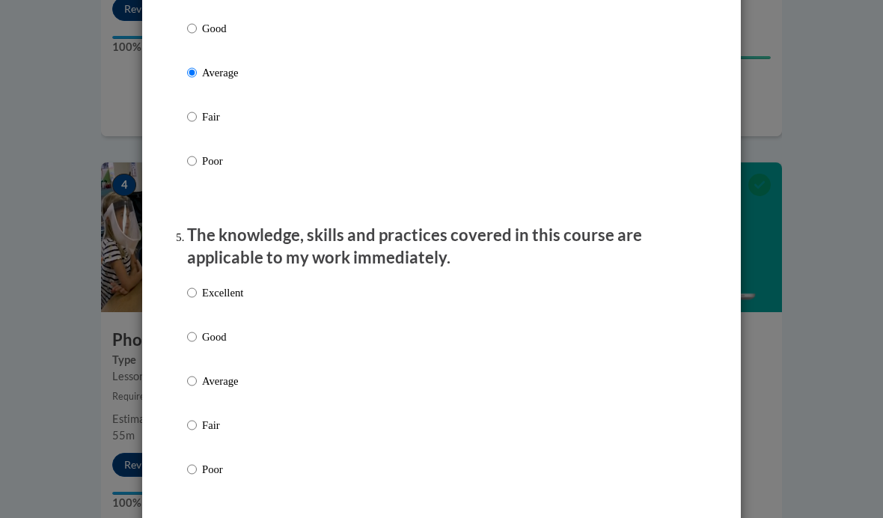
click at [195, 362] on label "Good" at bounding box center [215, 348] width 56 height 40
click at [195, 345] on input "Good" at bounding box center [192, 336] width 10 height 16
radio input "true"
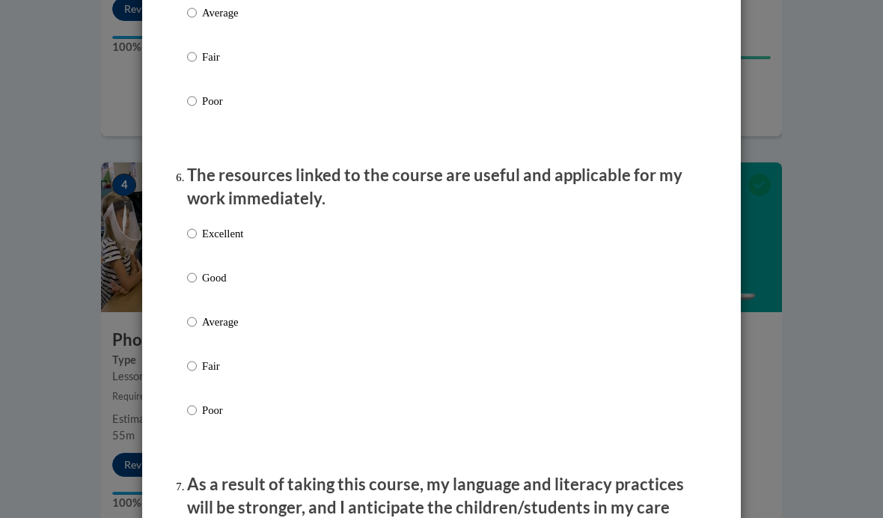
click at [207, 328] on label "Average" at bounding box center [215, 333] width 56 height 40
click at [197, 328] on input "Average" at bounding box center [192, 321] width 10 height 16
radio input "true"
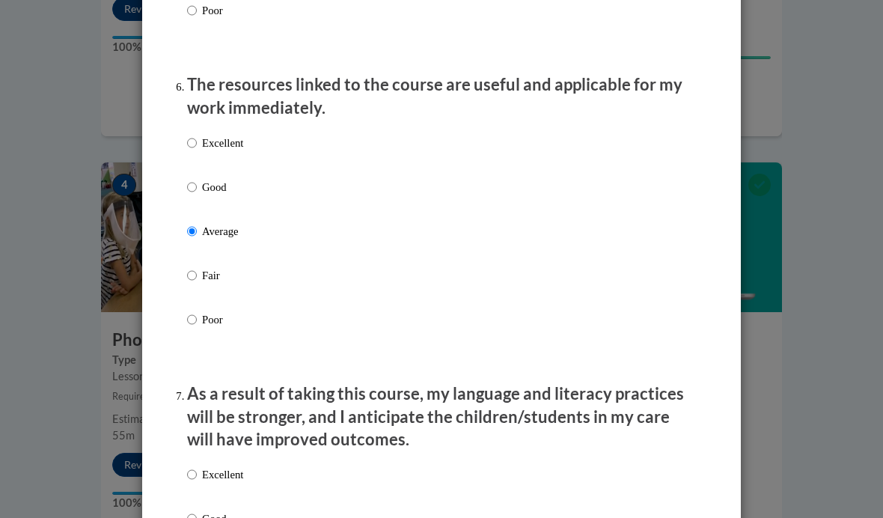
scroll to position [1739, 0]
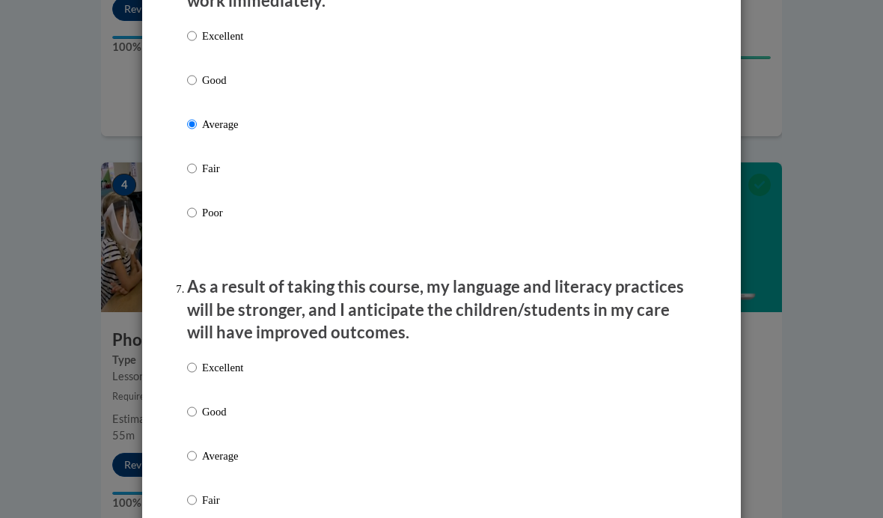
click at [212, 403] on p "Good" at bounding box center [222, 411] width 41 height 16
click at [197, 403] on input "Good" at bounding box center [192, 411] width 10 height 16
radio input "true"
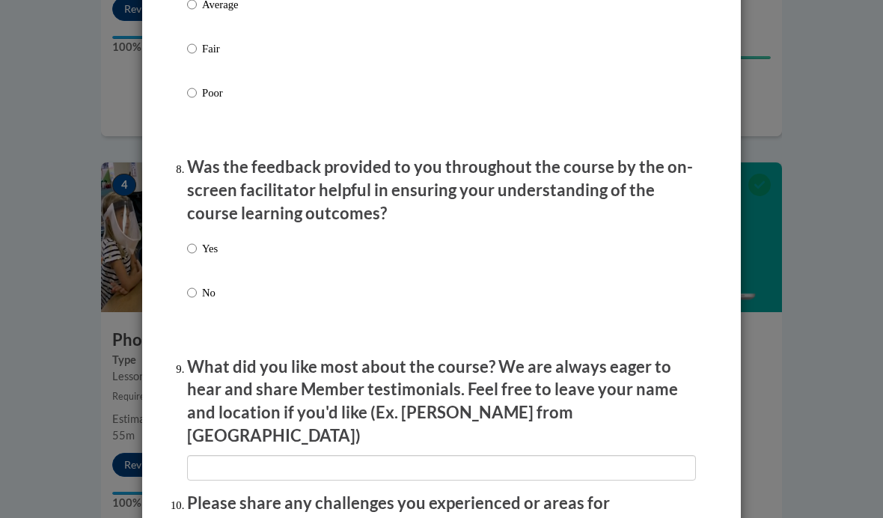
click at [197, 284] on input "No" at bounding box center [192, 292] width 10 height 16
radio input "true"
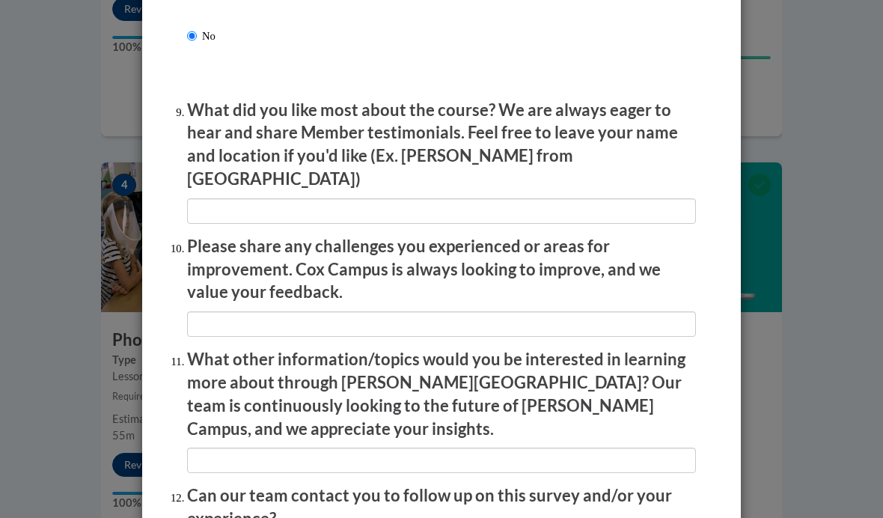
scroll to position [2452, 0]
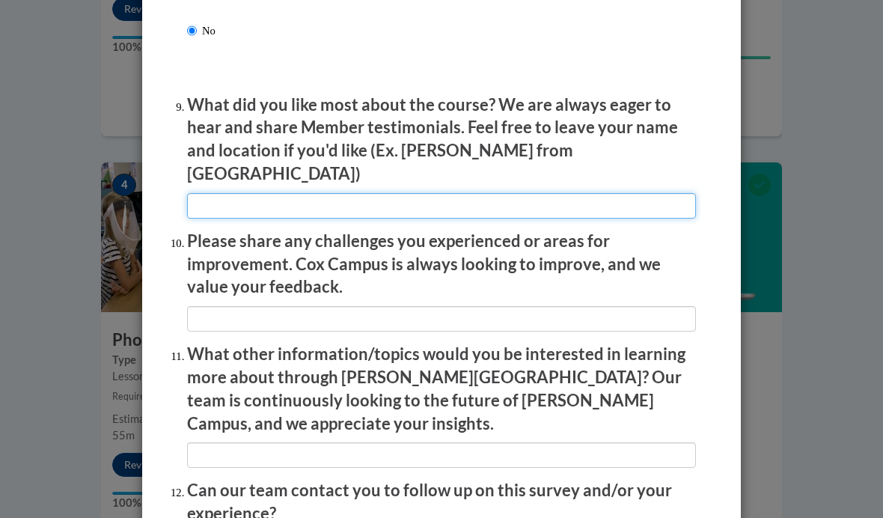
click at [336, 193] on input "textbox" at bounding box center [441, 205] width 509 height 25
type input "The one with pikalicioua book"
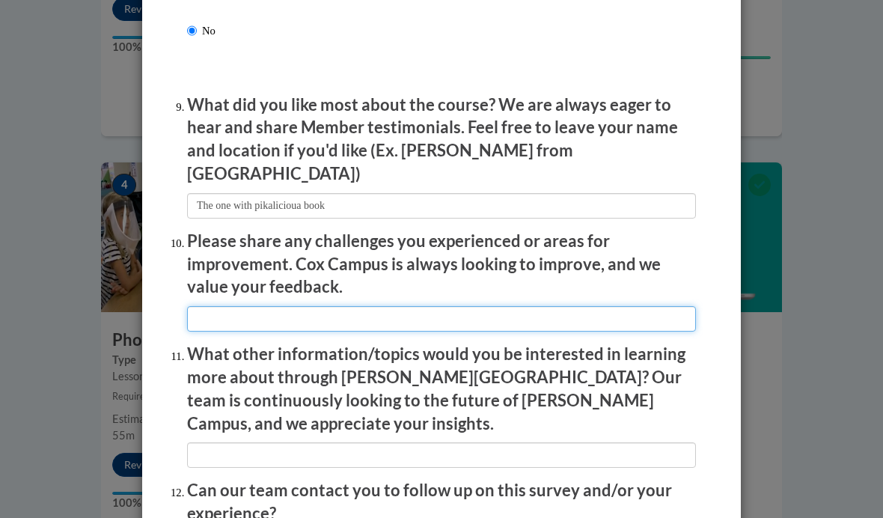
click at [539, 306] on input "textbox" at bounding box center [441, 318] width 509 height 25
type input "none"
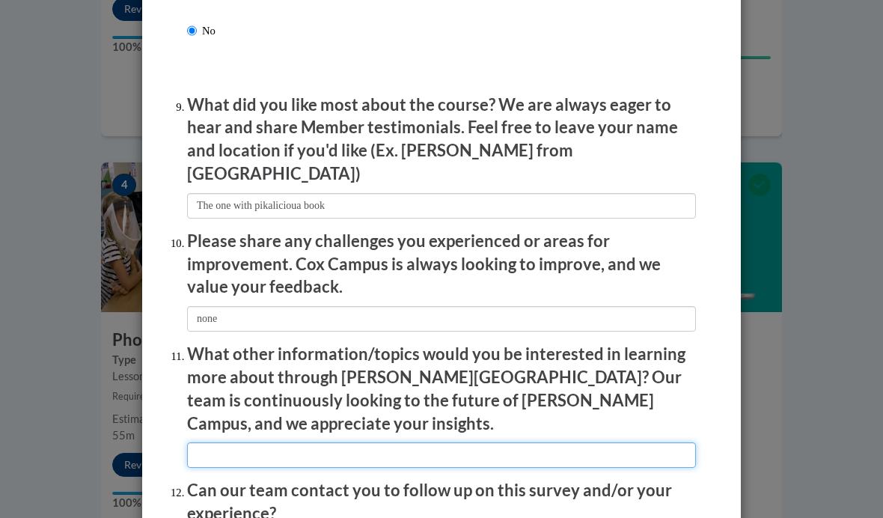
click at [594, 442] on input "textbox" at bounding box center [441, 454] width 509 height 25
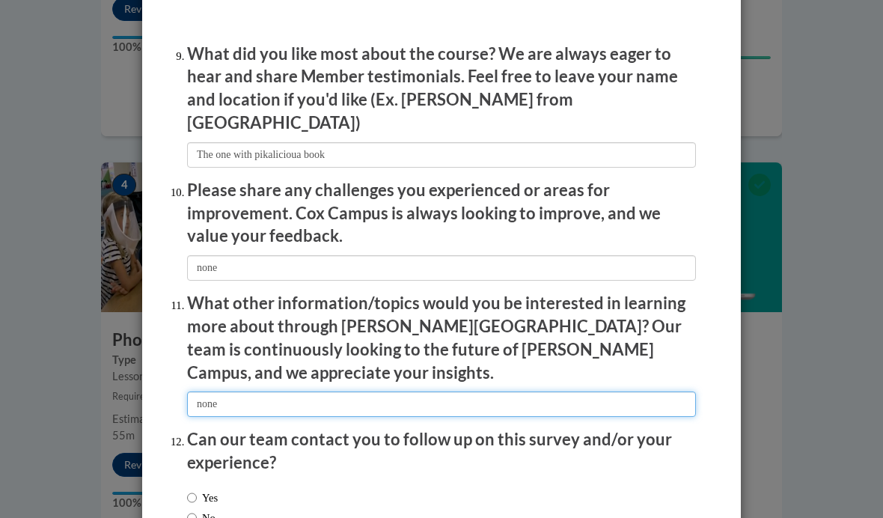
scroll to position [2502, 0]
type input "none"
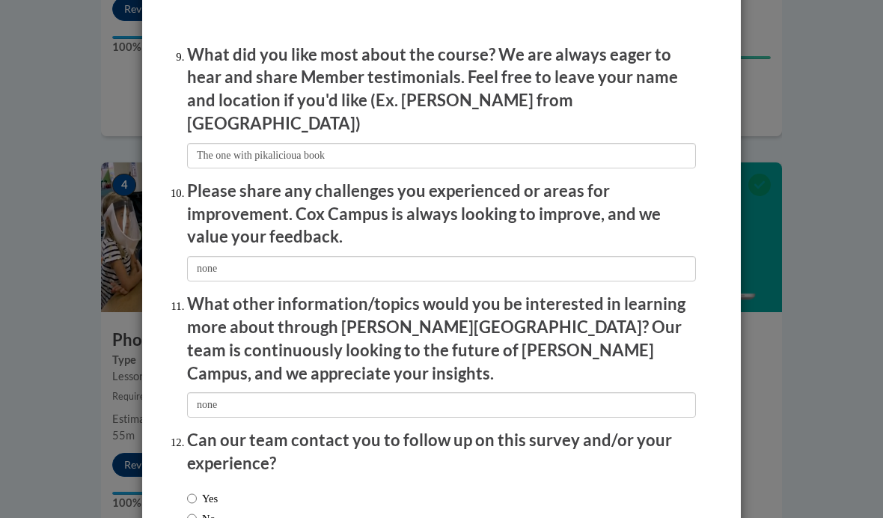
click at [187, 510] on input "No" at bounding box center [192, 518] width 10 height 16
radio input "true"
